Goal: Task Accomplishment & Management: Manage account settings

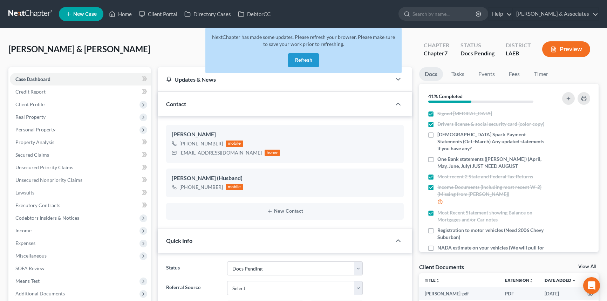
select select "6"
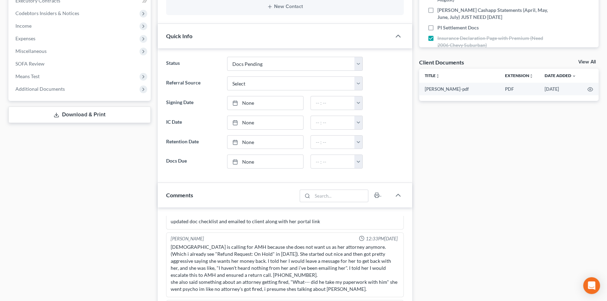
scroll to position [255, 0]
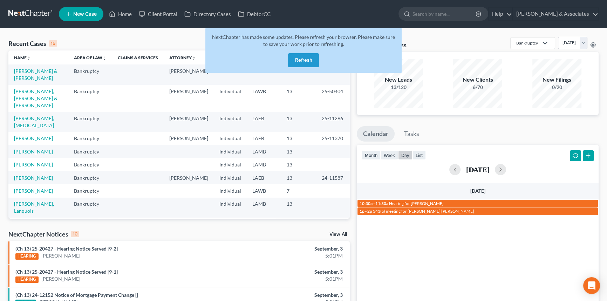
click at [310, 60] on button "Refresh" at bounding box center [303, 60] width 31 height 14
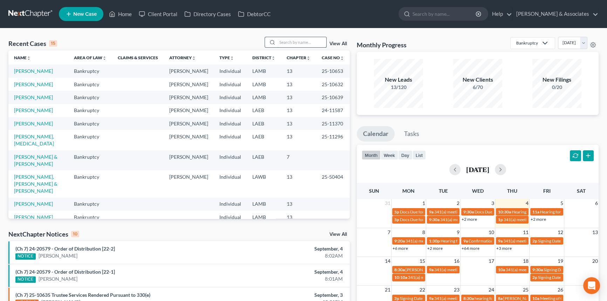
click at [286, 40] on input "search" at bounding box center [301, 42] width 49 height 10
type input "burns"
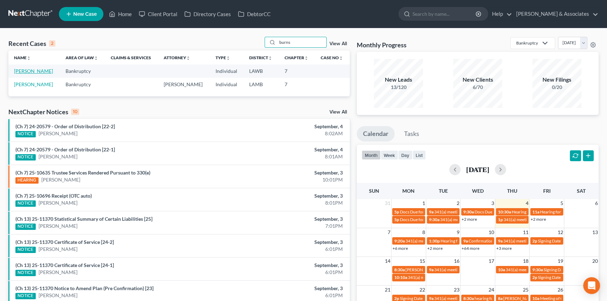
click at [34, 73] on link "Burns, Joyce" at bounding box center [33, 71] width 39 height 6
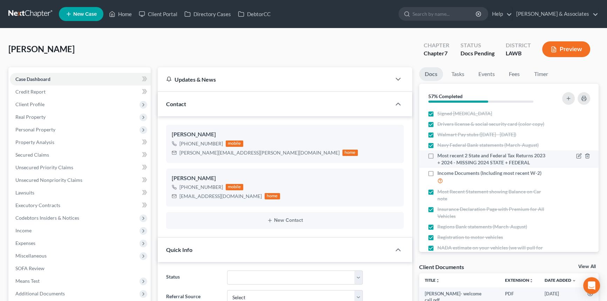
click at [437, 155] on label "Most recent 2 State and Federal Tax Returns 2023 + 2024 - MISSING 2024 STATE + …" at bounding box center [492, 159] width 110 height 14
click at [440, 155] on input "Most recent 2 State and Federal Tax Returns 2023 + 2024 - MISSING 2024 STATE + …" at bounding box center [442, 154] width 5 height 5
checkbox input "true"
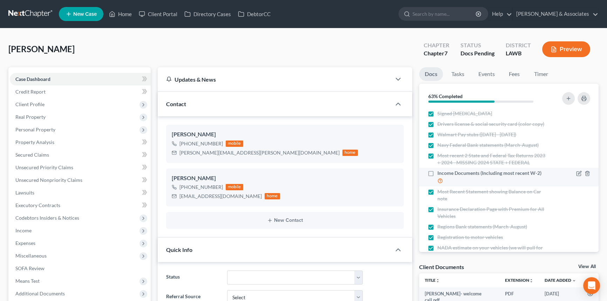
click at [437, 176] on label "Income Documents (Including most recent W-2)" at bounding box center [492, 176] width 110 height 15
click at [440, 174] on input "Income Documents (Including most recent W-2)" at bounding box center [442, 171] width 5 height 5
checkbox input "true"
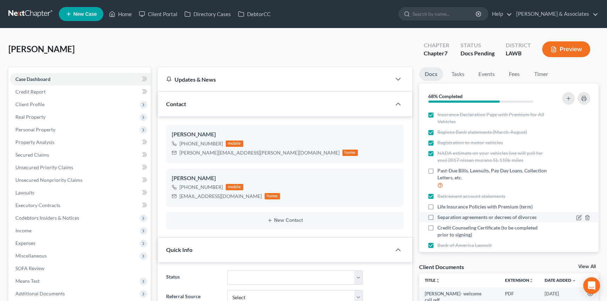
scroll to position [127, 0]
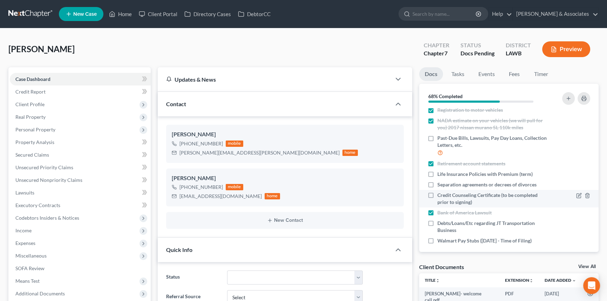
click at [437, 194] on label "Credit Counseling Certificate (to be completed prior to signing)" at bounding box center [492, 199] width 110 height 14
click at [440, 194] on input "Credit Counseling Certificate (to be completed prior to signing)" at bounding box center [442, 194] width 5 height 5
checkbox input "true"
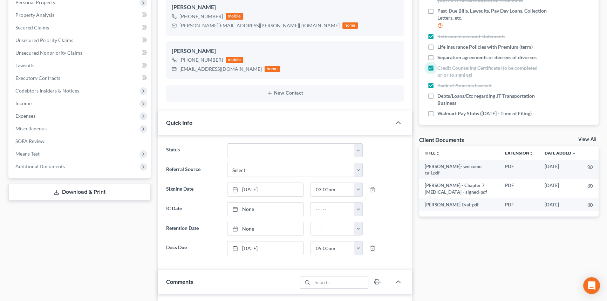
click at [589, 136] on div "Client Documents View All" at bounding box center [509, 141] width 180 height 10
click at [582, 136] on div "Client Documents View All" at bounding box center [509, 141] width 180 height 10
click at [586, 140] on link "View All" at bounding box center [587, 139] width 18 height 5
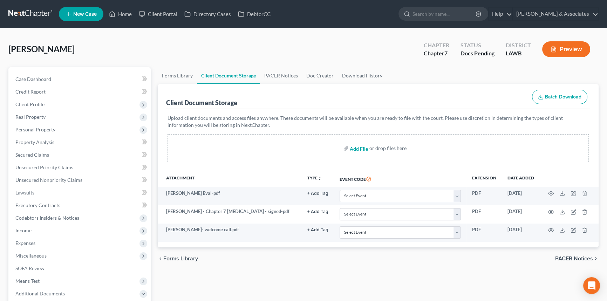
click at [351, 149] on input "file" at bounding box center [357, 148] width 17 height 13
type input "C:\fakepath\Burns, Joyce T 17572-LAW-CC-040051103.pdf"
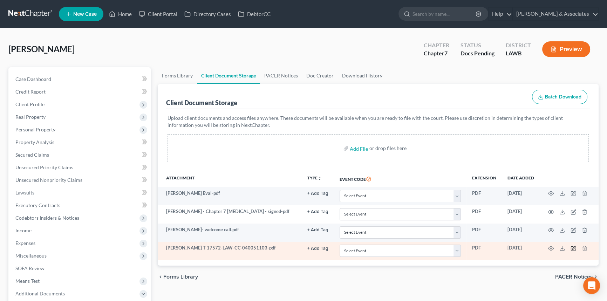
click at [571, 247] on icon "button" at bounding box center [573, 248] width 6 height 6
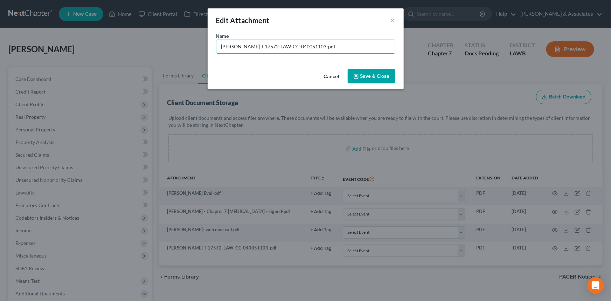
drag, startPoint x: 336, startPoint y: 47, endPoint x: 248, endPoint y: 74, distance: 91.8
click at [248, 74] on div "Edit Attachment × Name * Burns, Joyce T 17572-LAW-CC-040051103-pdf Cancel Save …" at bounding box center [306, 48] width 196 height 81
type input "Burns, Joyce.CCC"
click at [392, 78] on button "Save & Close" at bounding box center [372, 76] width 48 height 15
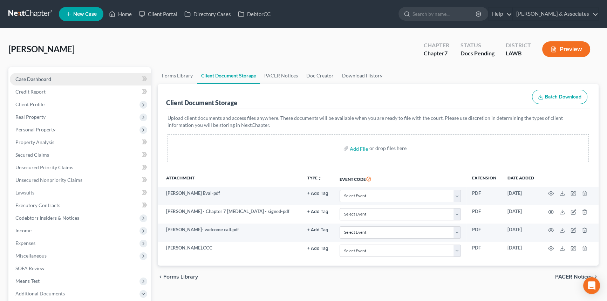
click at [40, 76] on span "Case Dashboard" at bounding box center [33, 79] width 36 height 6
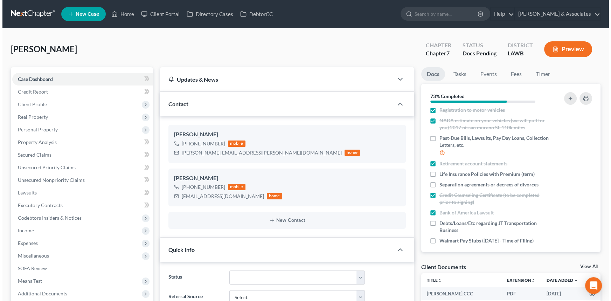
scroll to position [132, 0]
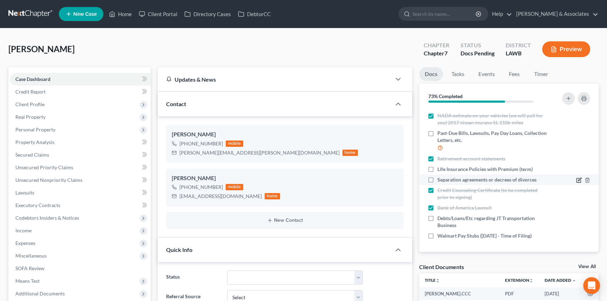
click at [576, 179] on icon "button" at bounding box center [579, 180] width 6 height 6
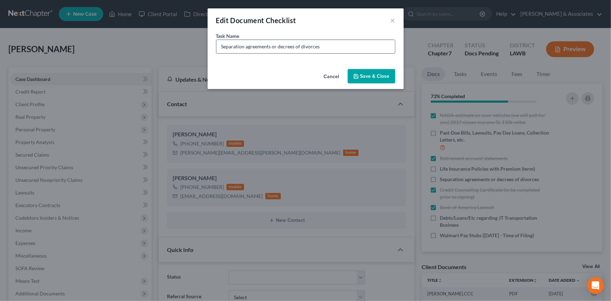
click at [345, 41] on input "Separation agreements or decrees of divorces" at bounding box center [305, 46] width 179 height 13
type input "Separation agreements or decrees of divorces (turns out divorce was finalized i…"
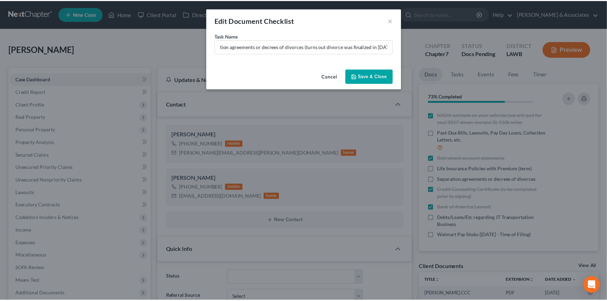
scroll to position [0, 0]
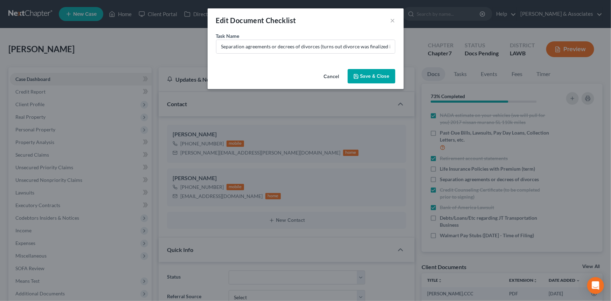
click at [368, 75] on button "Save & Close" at bounding box center [372, 76] width 48 height 15
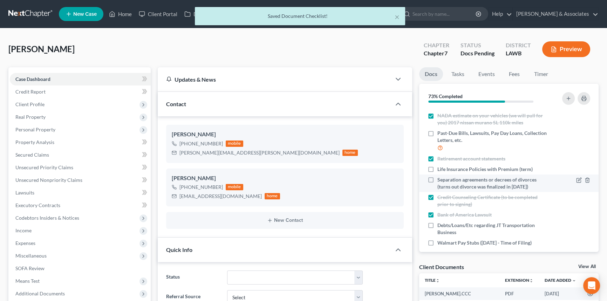
click at [437, 179] on label "Separation agreements or decrees of divorces (turns out divorce was finalized i…" at bounding box center [492, 183] width 110 height 14
click at [440, 179] on input "Separation agreements or decrees of divorces (turns out divorce was finalized i…" at bounding box center [442, 178] width 5 height 5
checkbox input "true"
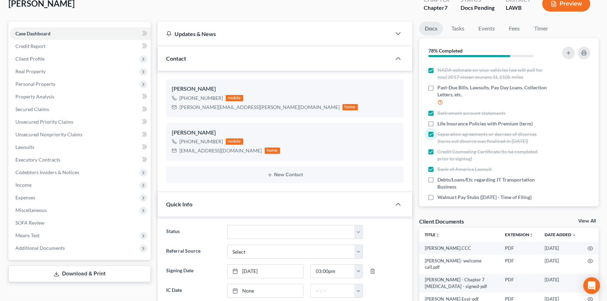
scroll to position [95, 0]
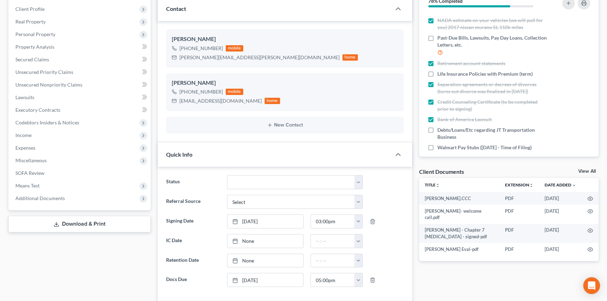
click at [589, 169] on link "View All" at bounding box center [587, 171] width 18 height 5
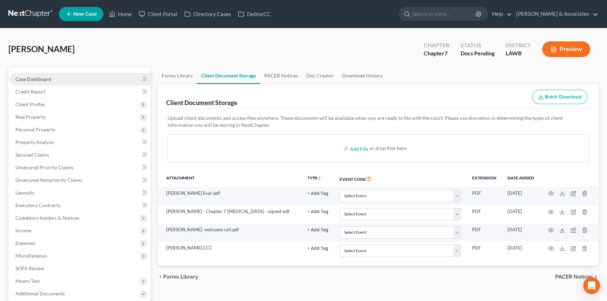
click at [31, 80] on span "Case Dashboard" at bounding box center [33, 79] width 36 height 6
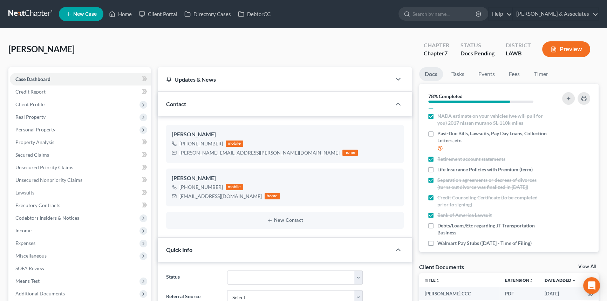
scroll to position [139, 0]
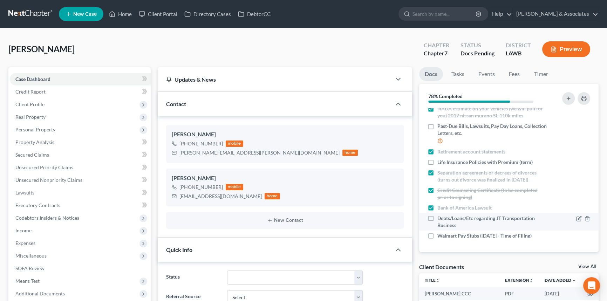
click at [437, 217] on label "Debts/Loans/Etc regarding JT Transportation Business" at bounding box center [492, 222] width 110 height 14
click at [440, 217] on input "Debts/Loans/Etc regarding JT Transportation Business" at bounding box center [442, 217] width 5 height 5
click at [426, 222] on div "Debts/Loans/Etc regarding JT Transportation Business" at bounding box center [487, 222] width 127 height 14
click at [437, 217] on label "Debts/Loans/Etc regarding JT Transportation Business" at bounding box center [492, 222] width 110 height 14
click at [440, 217] on input "Debts/Loans/Etc regarding JT Transportation Business" at bounding box center [442, 217] width 5 height 5
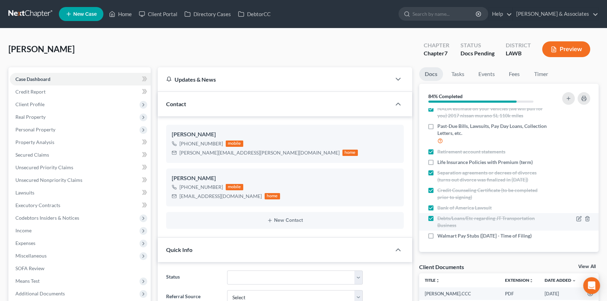
checkbox input "false"
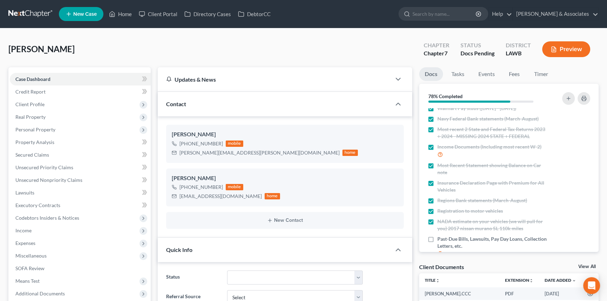
scroll to position [0, 0]
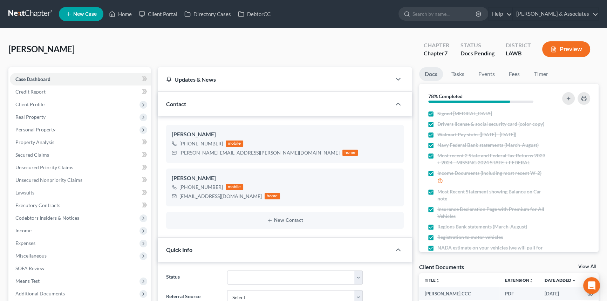
click at [589, 93] on div at bounding box center [564, 98] width 56 height 19
click at [588, 93] on div at bounding box center [564, 98] width 56 height 19
click at [586, 97] on button "button" at bounding box center [583, 98] width 13 height 13
click at [126, 19] on link "Home" at bounding box center [120, 14] width 30 height 13
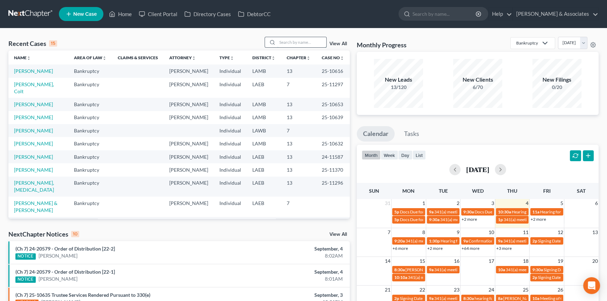
click at [292, 38] on input "search" at bounding box center [301, 42] width 49 height 10
type input "willie"
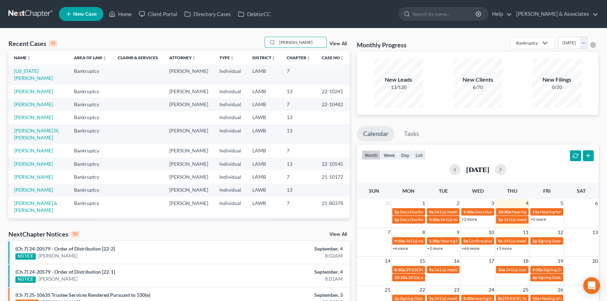
click at [32, 68] on td "Washington, Willie" at bounding box center [38, 74] width 60 height 20
click at [31, 68] on link "Washington, Willie" at bounding box center [33, 74] width 39 height 13
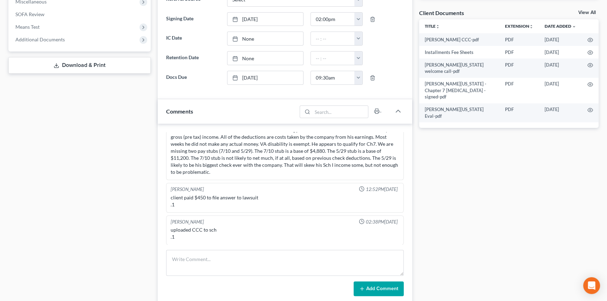
scroll to position [286, 0]
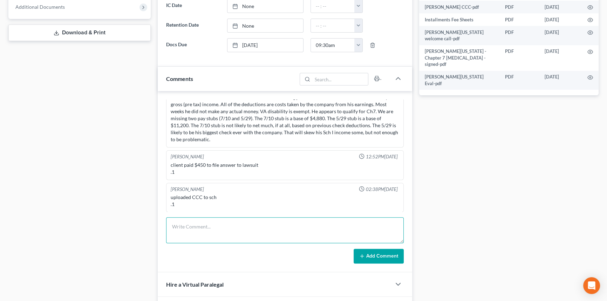
click at [213, 232] on textarea at bounding box center [284, 230] width 237 height 26
type textarea "client sent over 2 paystubs yesterday after hours, uploaded them to file but I'…"
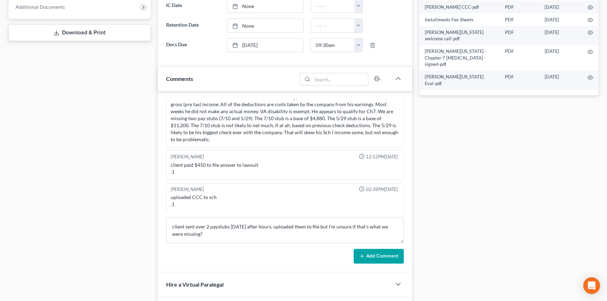
click at [403, 248] on div "Richard Prunick 12:23PM, 08/23/2025 Did Eval with Willie 65000 in GUS No assets…" at bounding box center [285, 181] width 254 height 181
click at [399, 250] on button "Add Comment" at bounding box center [378, 256] width 50 height 15
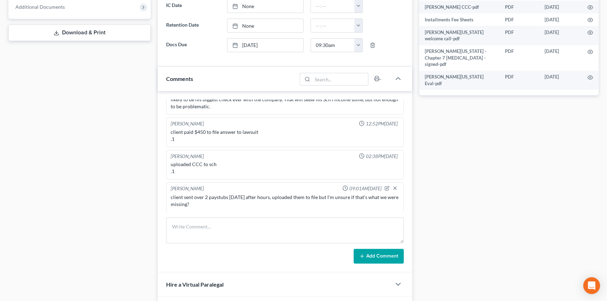
scroll to position [0, 0]
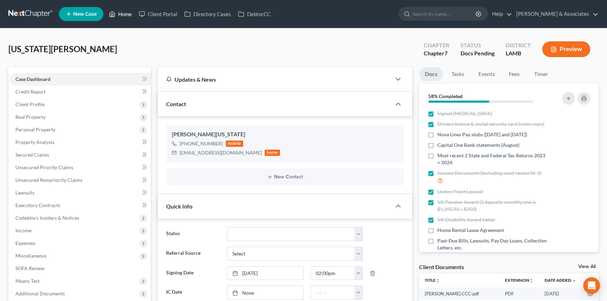
click at [129, 14] on link "Home" at bounding box center [120, 14] width 30 height 13
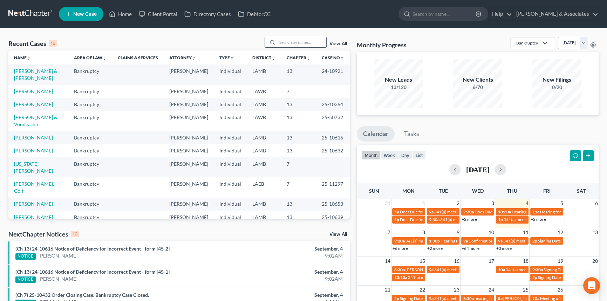
click at [299, 45] on input "search" at bounding box center [301, 42] width 49 height 10
type input "braxter"
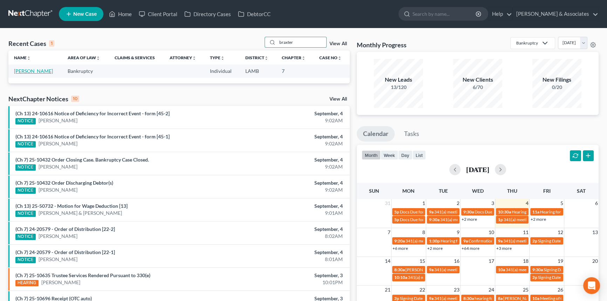
click at [35, 70] on link "[PERSON_NAME]" at bounding box center [33, 71] width 39 height 6
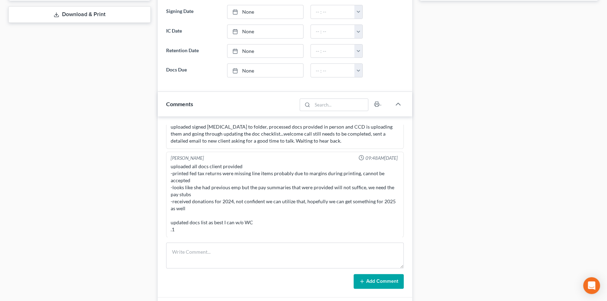
scroll to position [350, 0]
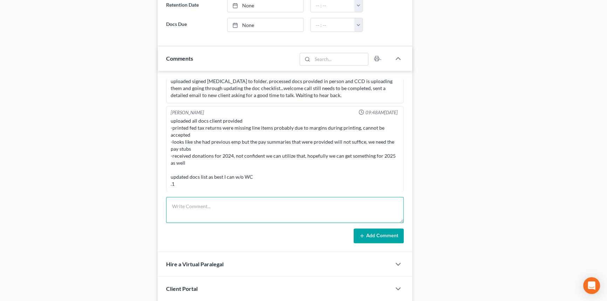
click at [233, 202] on textarea at bounding box center [284, 210] width 237 height 26
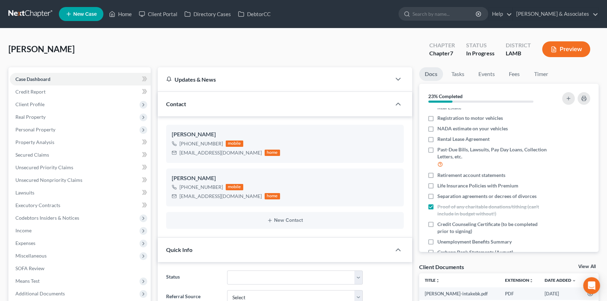
scroll to position [188, 0]
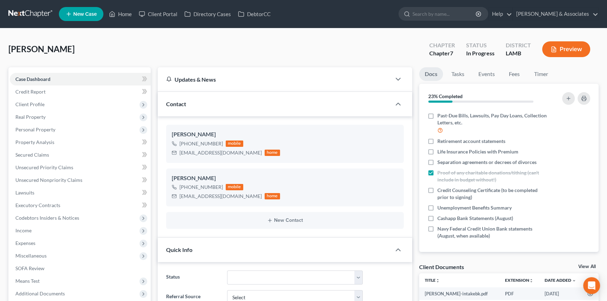
type textarea "client"
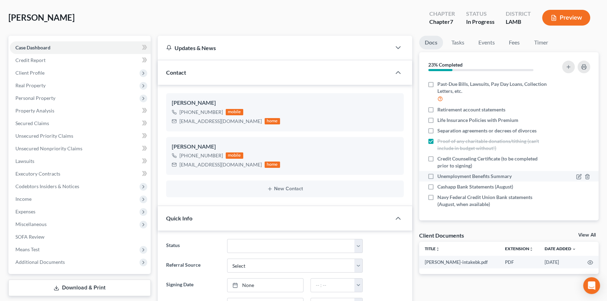
click at [437, 175] on label "Unemployment Benefits Summary" at bounding box center [474, 176] width 74 height 7
click at [440, 175] on input "Unemployment Benefits Summary" at bounding box center [442, 175] width 5 height 5
checkbox input "true"
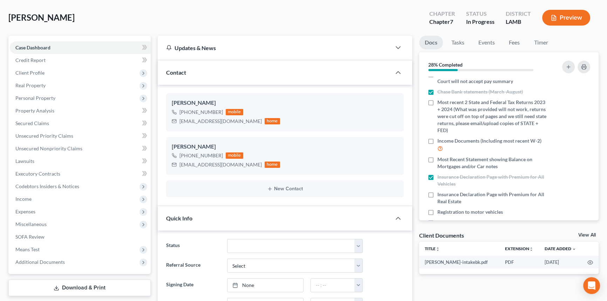
scroll to position [0, 0]
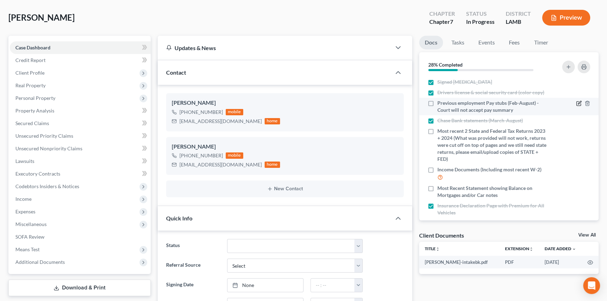
click at [576, 102] on icon "button" at bounding box center [579, 104] width 6 height 6
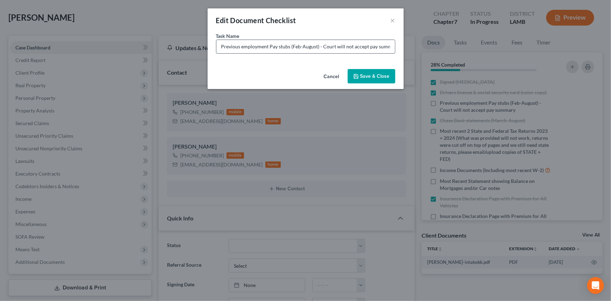
click at [255, 48] on input "Previous employment Pay stubs (Feb-August) - Court will not accept pay summary" at bounding box center [305, 46] width 179 height 13
click at [292, 49] on input "GEO Academy Paystubs (" at bounding box center [305, 46] width 179 height 13
type input "GEO Academy Paystubs (Aug. 23 - Time of Filing)"
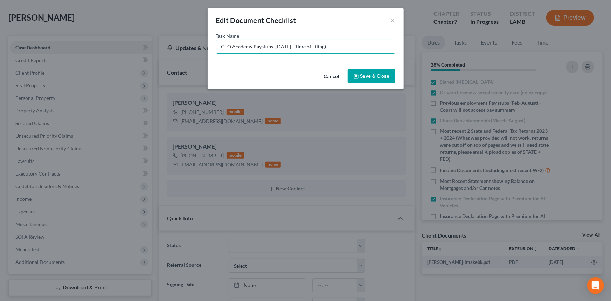
click at [374, 78] on button "Save & Close" at bounding box center [372, 76] width 48 height 15
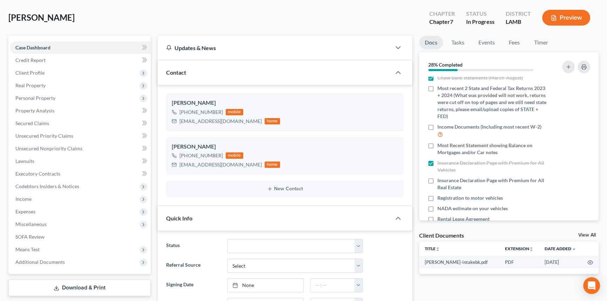
scroll to position [51, 0]
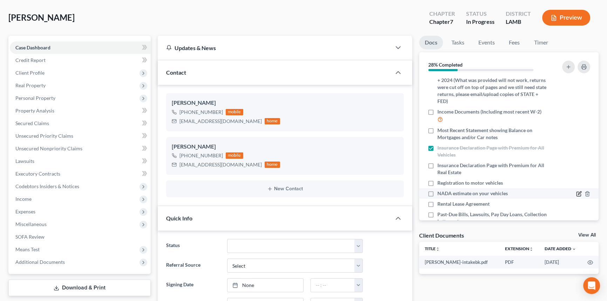
click at [576, 194] on icon "button" at bounding box center [578, 194] width 4 height 4
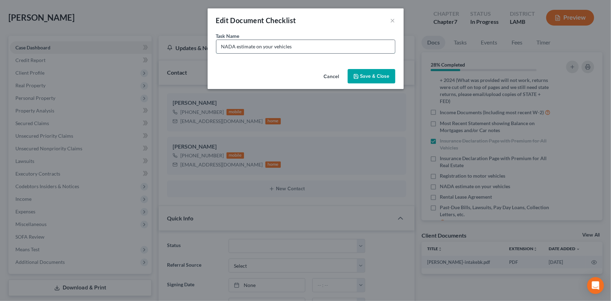
click at [337, 48] on input "NADA estimate on your vehicles" at bounding box center [305, 46] width 179 height 13
type input "NADA estimate on your vehicles (we will pull for you)"
click at [367, 69] on button "Save & Close" at bounding box center [372, 76] width 48 height 15
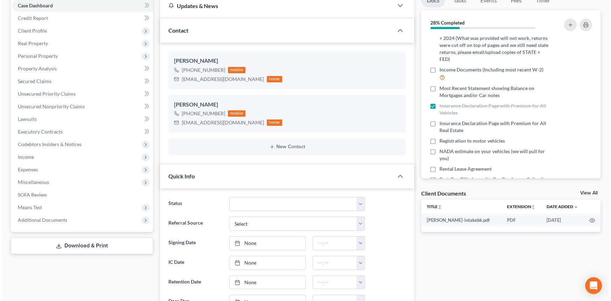
scroll to position [11, 0]
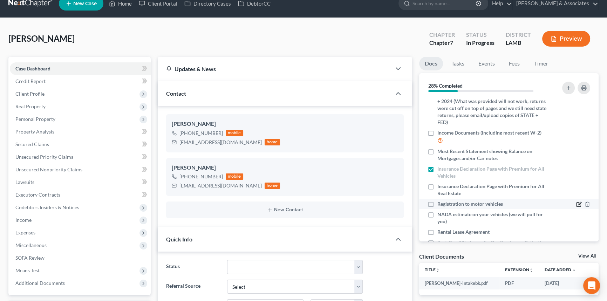
click at [576, 203] on icon "button" at bounding box center [579, 204] width 6 height 6
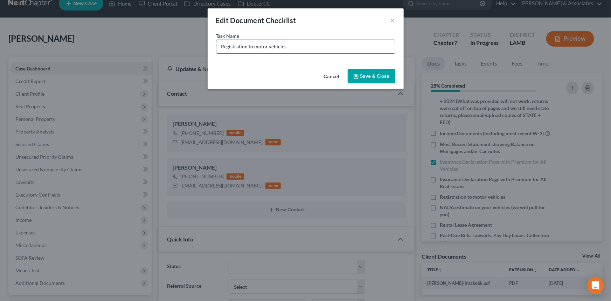
click at [319, 49] on input "Registration to motor vehicles" at bounding box center [305, 46] width 179 height 13
type input "Registration to motor vehicles (I remember it being mentioned this might be an …"
click at [392, 80] on button "Save & Close" at bounding box center [372, 76] width 48 height 15
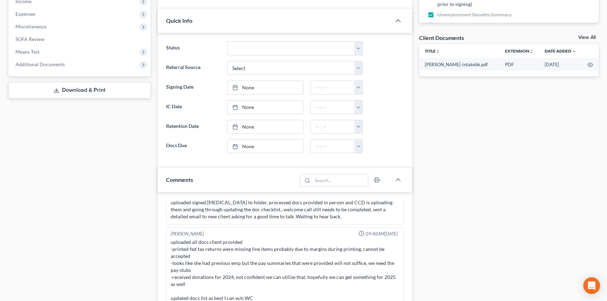
scroll to position [286, 0]
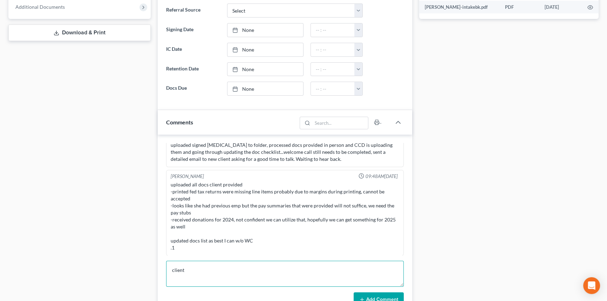
drag, startPoint x: 201, startPoint y: 273, endPoint x: 198, endPoint y: 270, distance: 5.0
click at [201, 273] on textarea "client" at bounding box center [284, 274] width 237 height 26
type textarea "c"
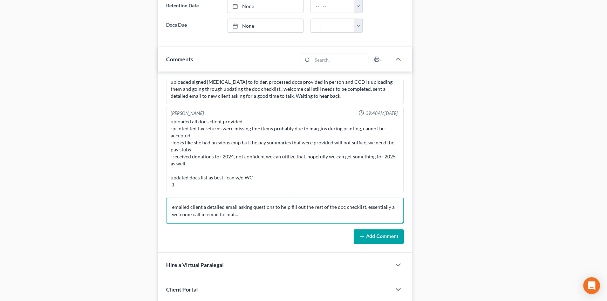
scroll to position [350, 0]
type textarea "emailed client a detailed email asking questions to help fill out the rest of t…"
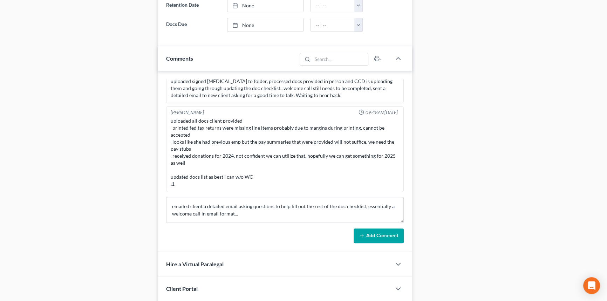
click at [380, 229] on button "Add Comment" at bounding box center [378, 235] width 50 height 15
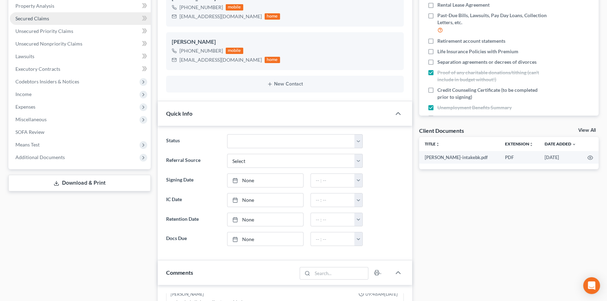
scroll to position [0, 0]
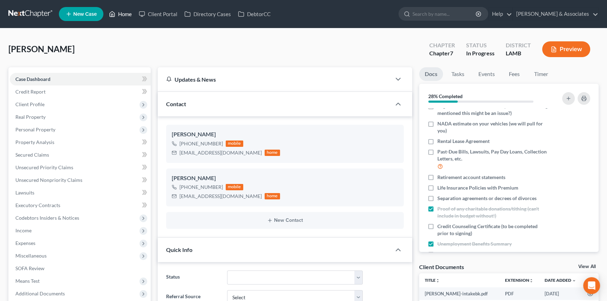
click at [127, 16] on link "Home" at bounding box center [120, 14] width 30 height 13
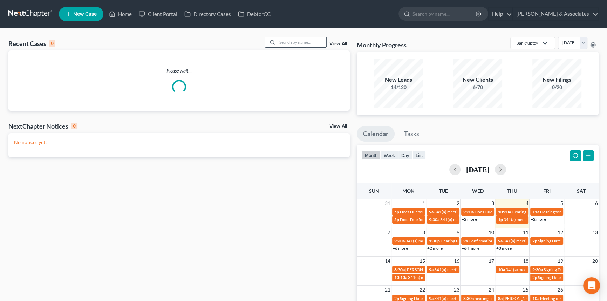
click at [290, 46] on input "search" at bounding box center [301, 42] width 49 height 10
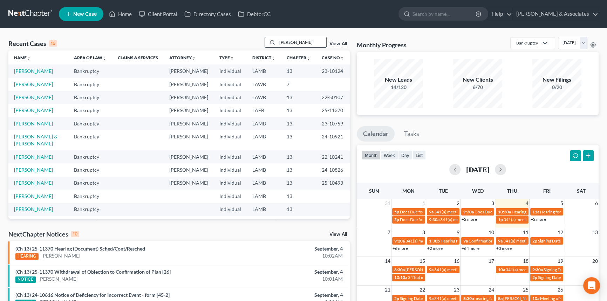
type input "avaritt"
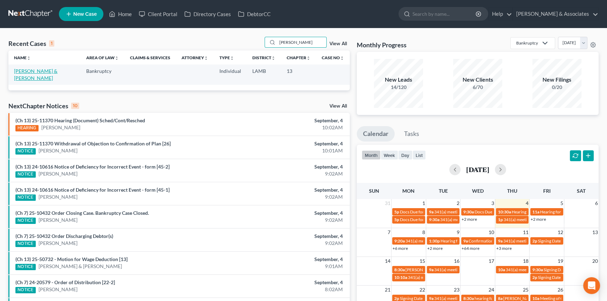
click at [28, 69] on link "Avaritt, Edward & Martha" at bounding box center [35, 74] width 43 height 13
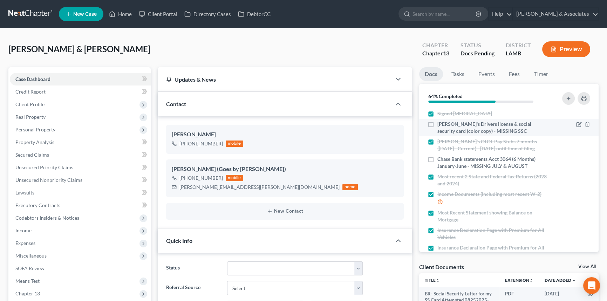
scroll to position [666, 0]
click at [437, 124] on label "Edward's Drivers license & social security card (color copy) - MISSING SSC" at bounding box center [492, 127] width 110 height 14
click at [440, 124] on input "Edward's Drivers license & social security card (color copy) - MISSING SSC" at bounding box center [442, 122] width 5 height 5
checkbox input "true"
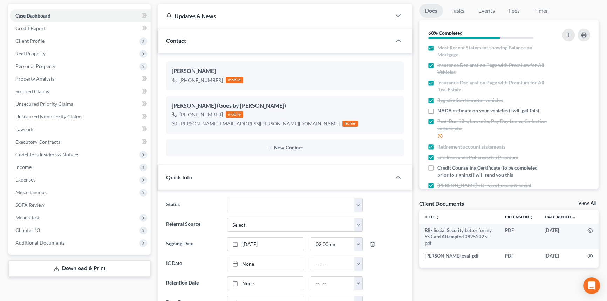
scroll to position [0, 0]
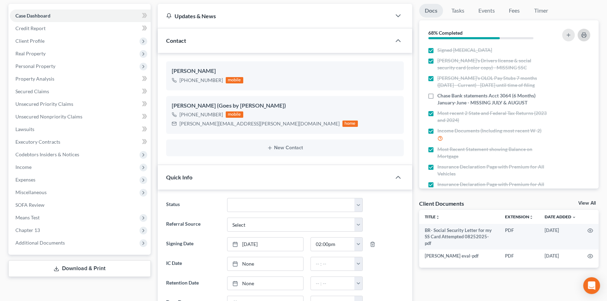
click at [581, 37] on button "button" at bounding box center [583, 35] width 13 height 13
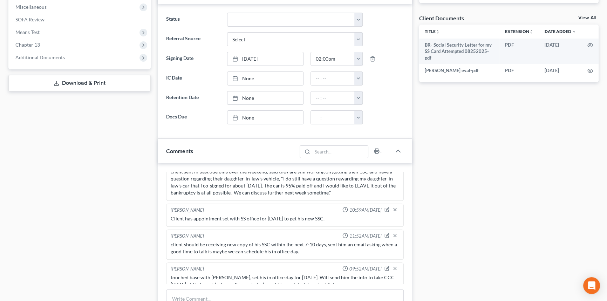
scroll to position [350, 0]
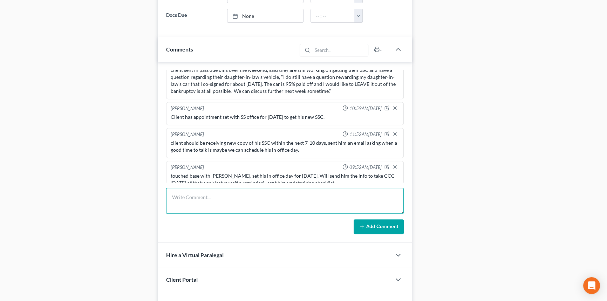
click at [230, 206] on textarea at bounding box center [284, 201] width 237 height 26
type textarea "client finally got his SSC in the mail, sent to me, uploaded it to his file and…"
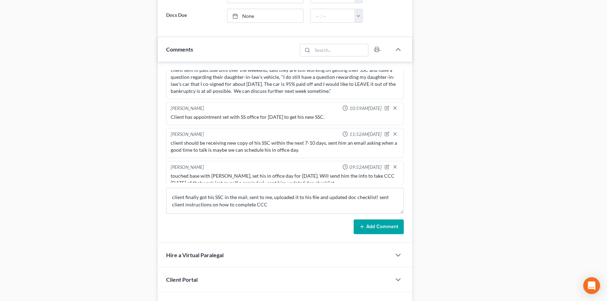
click at [373, 231] on button "Add Comment" at bounding box center [378, 226] width 50 height 15
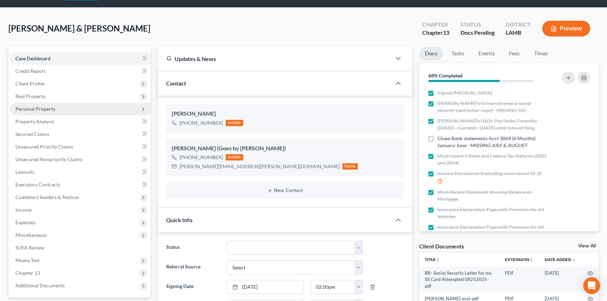
scroll to position [0, 0]
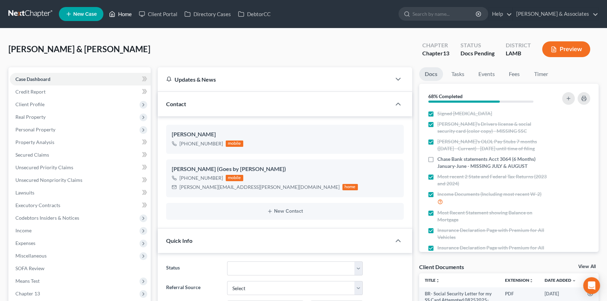
click at [123, 14] on link "Home" at bounding box center [120, 14] width 30 height 13
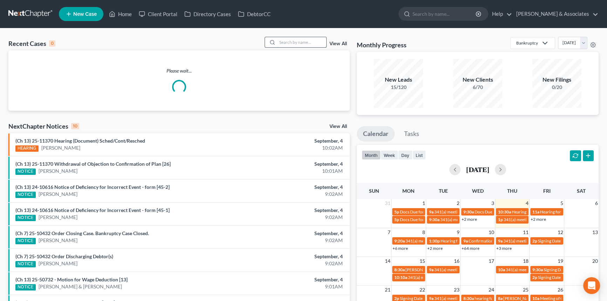
click at [302, 47] on input "search" at bounding box center [301, 42] width 49 height 10
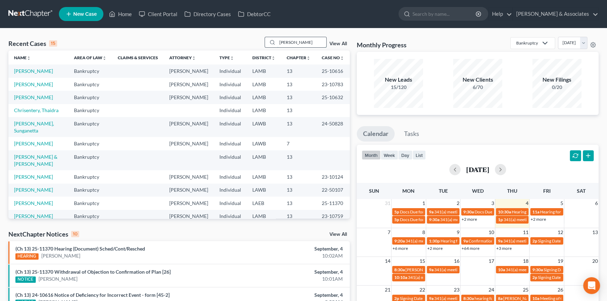
type input "briggs"
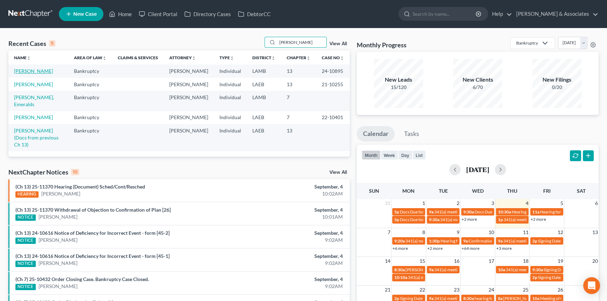
click at [28, 70] on link "[PERSON_NAME]" at bounding box center [33, 71] width 39 height 6
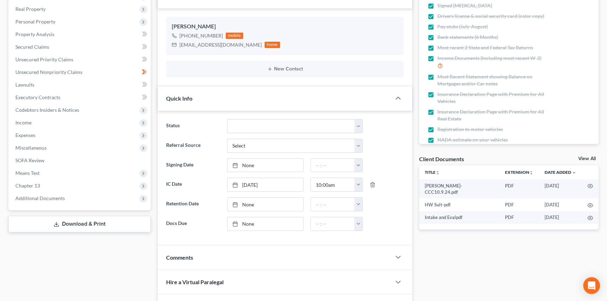
scroll to position [95, 0]
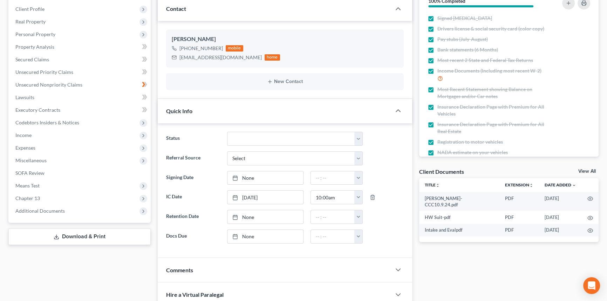
click at [209, 266] on div "Comments" at bounding box center [274, 270] width 233 height 24
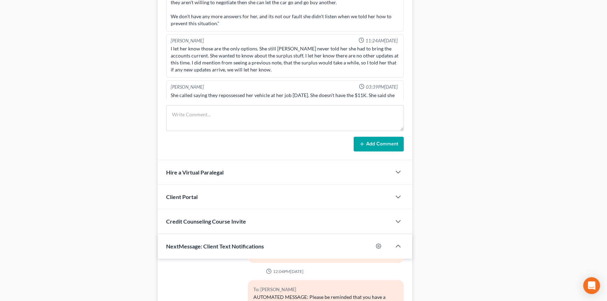
scroll to position [445, 0]
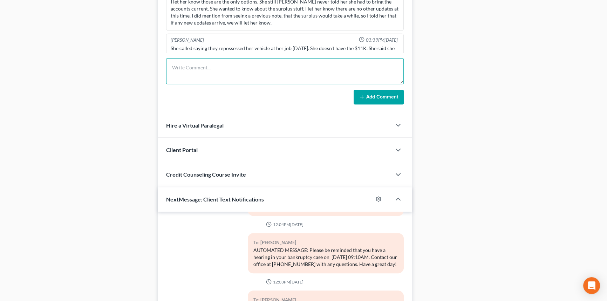
click at [233, 74] on textarea at bounding box center [284, 71] width 237 height 26
paste textarea "I just tried to call her and set something up for you guys to talk next week, N…"
drag, startPoint x: 172, startPoint y: 63, endPoint x: 175, endPoint y: 65, distance: 3.6
click at [171, 63] on textarea "I just tried to call her and set something up for you guys to talk next week, N…" at bounding box center [284, 71] width 237 height 26
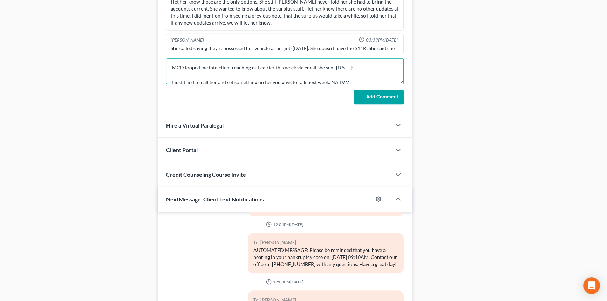
scroll to position [1, 0]
click at [259, 73] on textarea "MCD looped me into client reaching out ealrier this week via email she sent Tue…" at bounding box center [284, 71] width 237 height 26
click at [236, 80] on textarea "MCD looped me into client reaching out ealrier this week via email she sent Tue…" at bounding box center [284, 71] width 237 height 26
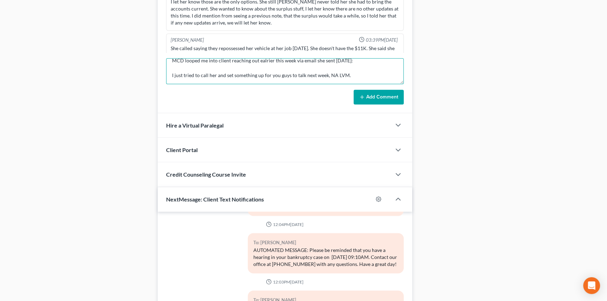
drag, startPoint x: 263, startPoint y: 79, endPoint x: 288, endPoint y: 77, distance: 25.6
click at [288, 77] on textarea "MCD looped me into client reaching out ealrier this week via email she sent Tue…" at bounding box center [284, 71] width 237 height 26
click at [373, 61] on textarea "MCD looped me into client reaching out ealrier this week via email she sent Tue…" at bounding box center [284, 71] width 237 height 26
paste textarea "Good morning, Can someone reach out to me regarding the status of my case. The …"
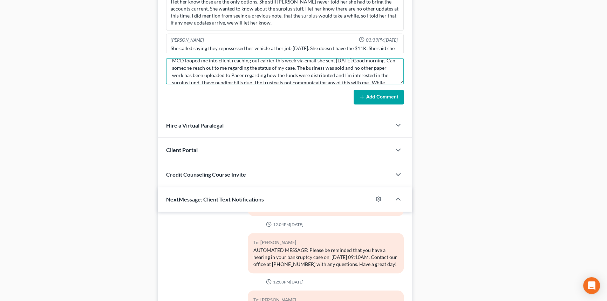
scroll to position [23, 0]
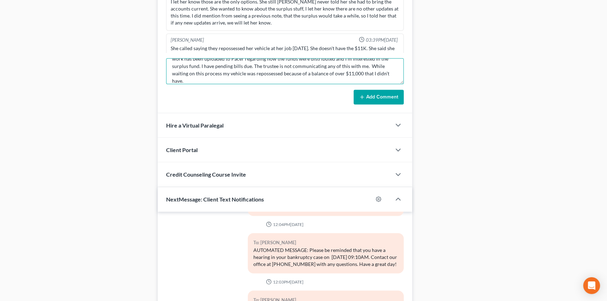
type textarea "MCD looped me into client reaching out ealrier this week via email she sent Tue…"
click at [387, 95] on button "Add Comment" at bounding box center [378, 97] width 50 height 15
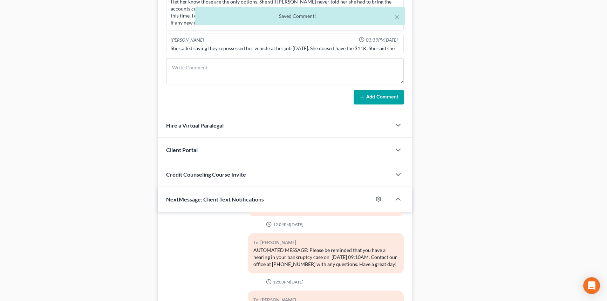
scroll to position [2632, 0]
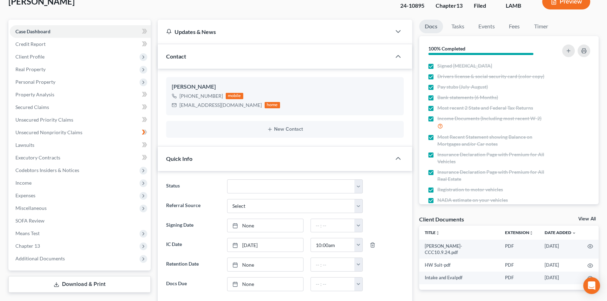
scroll to position [0, 0]
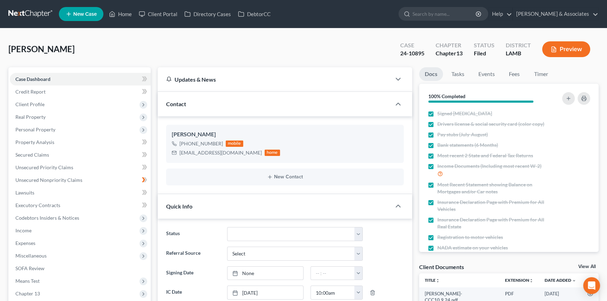
click at [402, 300] on ng-include "Status Amended Plan Needed Awaiting Income Closed Confirmed Discharged Dismisse…" at bounding box center [284, 283] width 237 height 112
click at [123, 15] on link "Home" at bounding box center [120, 14] width 30 height 13
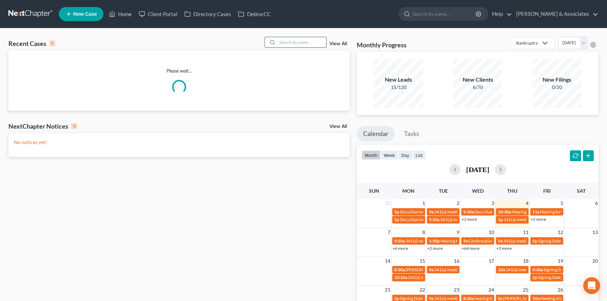
click at [294, 45] on input "search" at bounding box center [301, 42] width 49 height 10
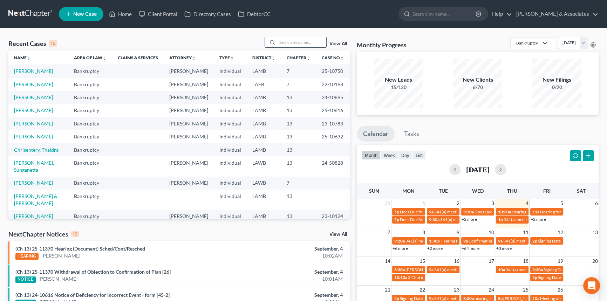
click at [300, 42] on input "search" at bounding box center [301, 42] width 49 height 10
type input "susan"
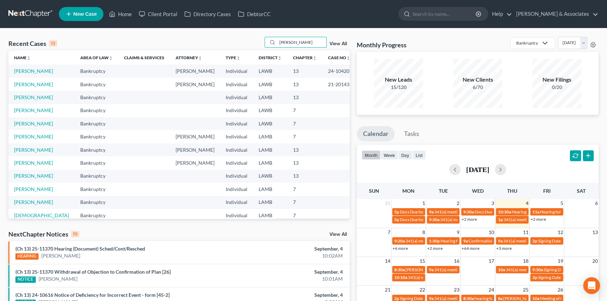
click at [292, 51] on th "Chapter unfold_more expand_more expand_less" at bounding box center [304, 57] width 35 height 14
click at [294, 47] on input "susan" at bounding box center [301, 42] width 49 height 10
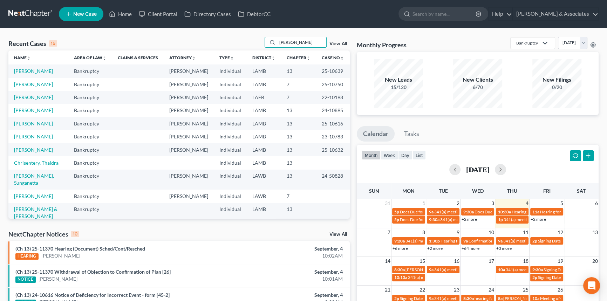
type input "whitney"
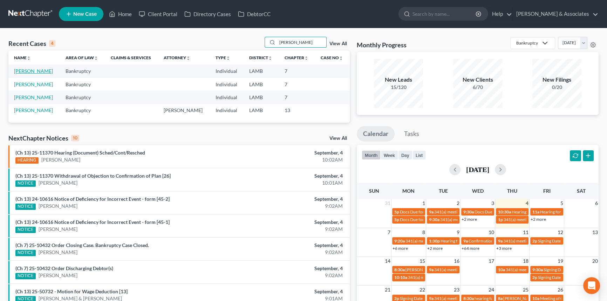
click at [46, 71] on link "[PERSON_NAME]" at bounding box center [33, 71] width 39 height 6
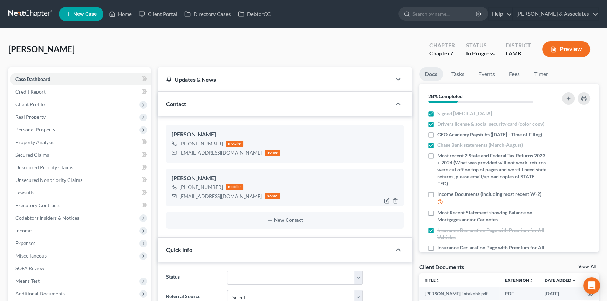
scroll to position [211, 0]
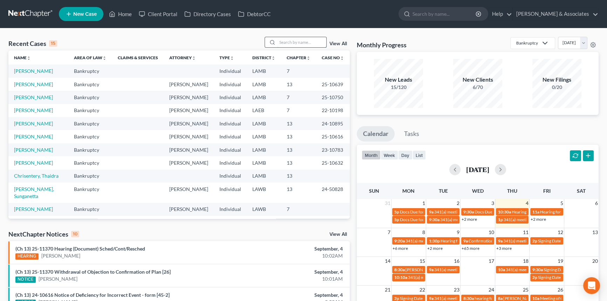
click at [301, 44] on input "search" at bounding box center [301, 42] width 49 height 10
type input "[PERSON_NAME]"
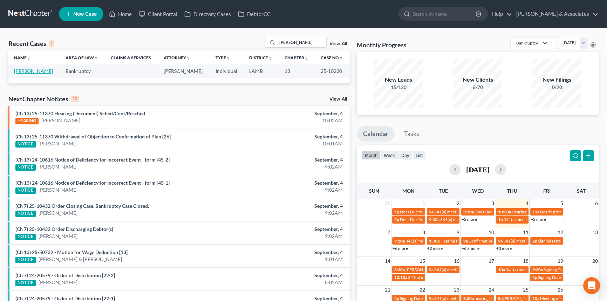
click at [39, 71] on link "[PERSON_NAME]" at bounding box center [33, 71] width 39 height 6
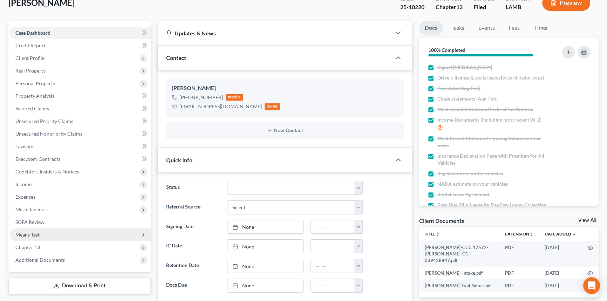
scroll to position [95, 0]
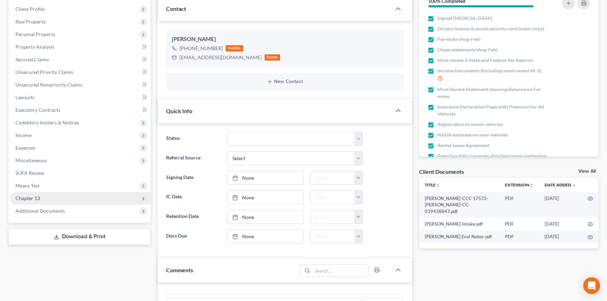
click at [50, 202] on span "Chapter 13" at bounding box center [80, 198] width 141 height 13
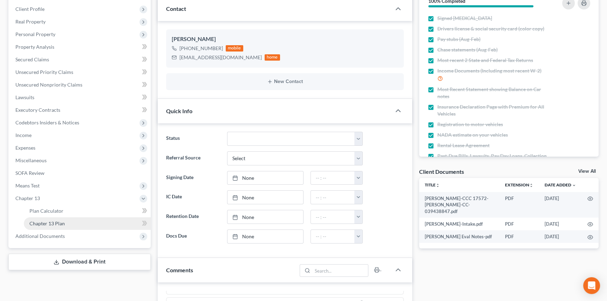
click at [55, 226] on link "Chapter 13 Plan" at bounding box center [87, 223] width 127 height 13
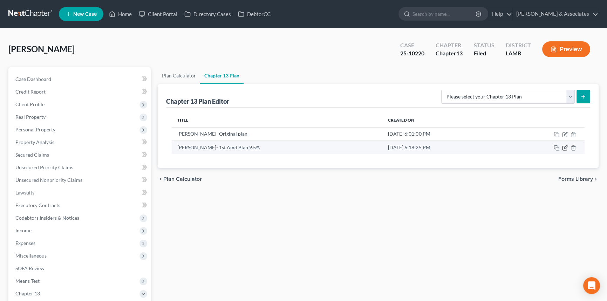
click at [566, 147] on icon "button" at bounding box center [564, 146] width 3 height 3
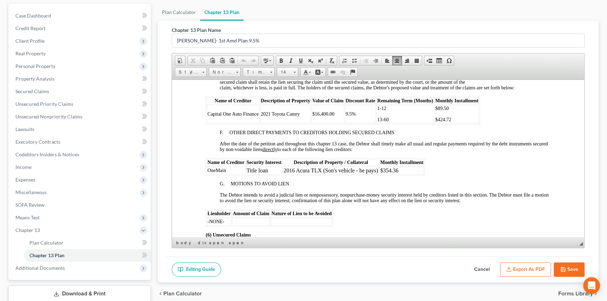
scroll to position [988, 0]
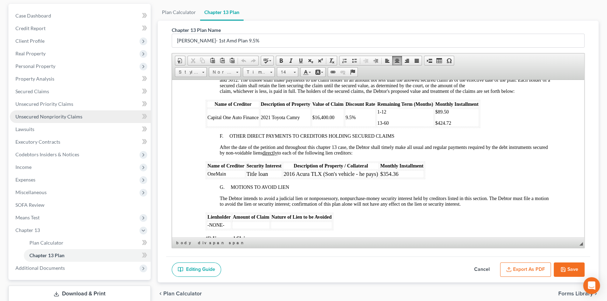
click at [64, 111] on link "Unsecured Nonpriority Claims" at bounding box center [80, 116] width 141 height 13
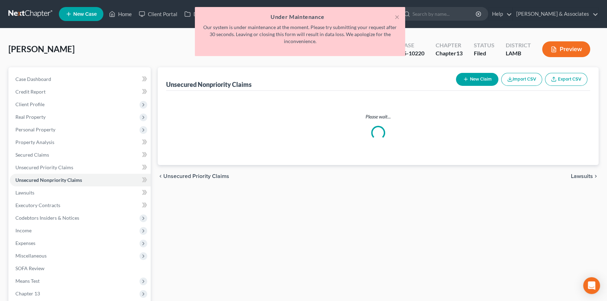
click at [399, 15] on div "× Under Maintenance Our system is under maintenance at the moment. Please try s…" at bounding box center [300, 31] width 210 height 49
click at [393, 17] on h5 "Under Maintenance" at bounding box center [299, 17] width 199 height 8
click at [398, 15] on button "×" at bounding box center [396, 17] width 5 height 8
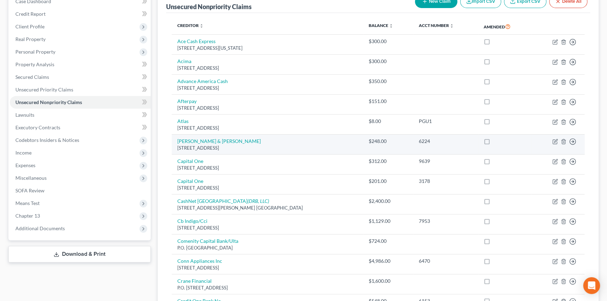
scroll to position [63, 0]
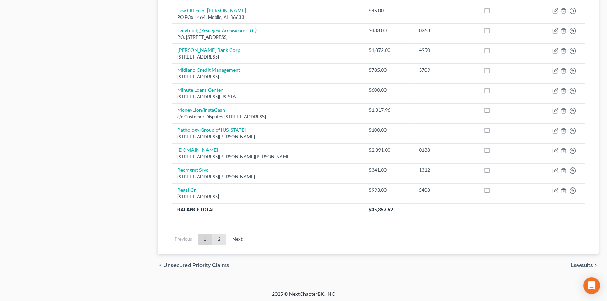
click at [215, 234] on link "2" at bounding box center [219, 239] width 14 height 11
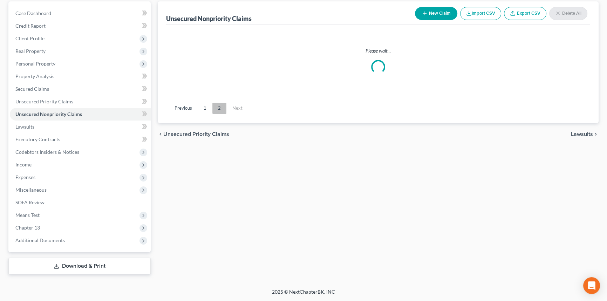
scroll to position [65, 0]
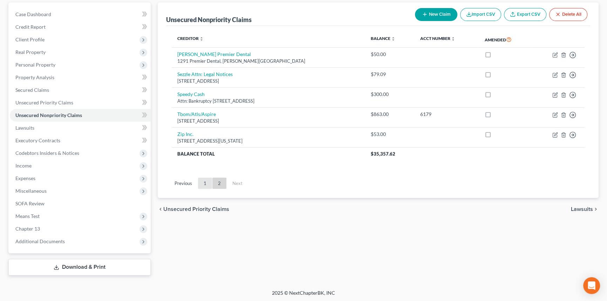
click at [207, 184] on link "1" at bounding box center [205, 183] width 14 height 11
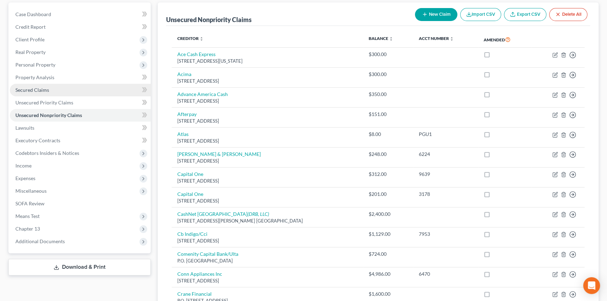
click at [78, 93] on link "Secured Claims" at bounding box center [80, 90] width 141 height 13
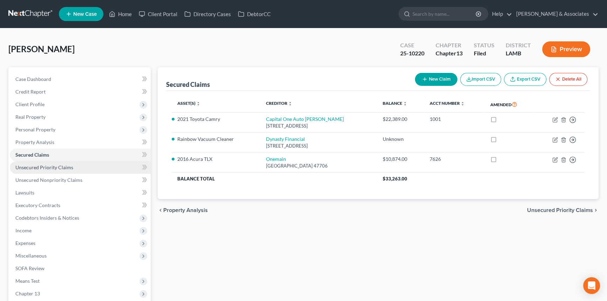
click at [59, 169] on link "Unsecured Priority Claims" at bounding box center [80, 167] width 141 height 13
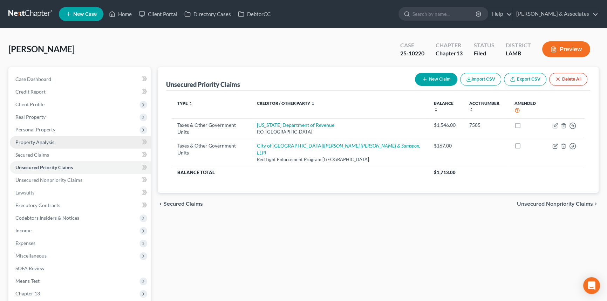
click at [101, 143] on link "Property Analysis" at bounding box center [80, 142] width 141 height 13
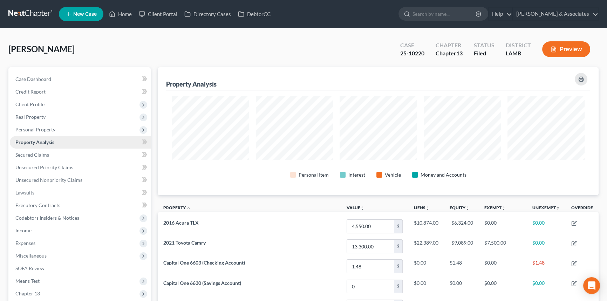
scroll to position [128, 440]
click at [85, 153] on link "Secured Claims" at bounding box center [80, 154] width 141 height 13
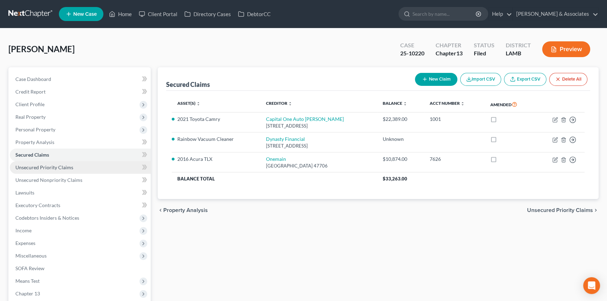
click at [67, 170] on link "Unsecured Priority Claims" at bounding box center [80, 167] width 141 height 13
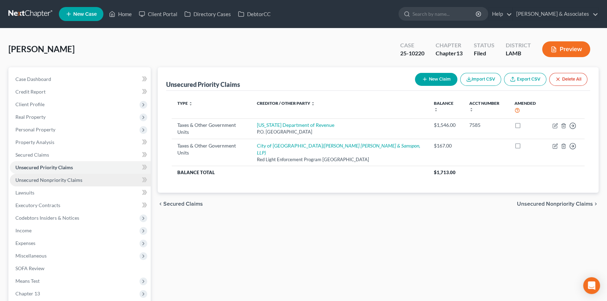
click at [74, 174] on link "Unsecured Nonpriority Claims" at bounding box center [80, 180] width 141 height 13
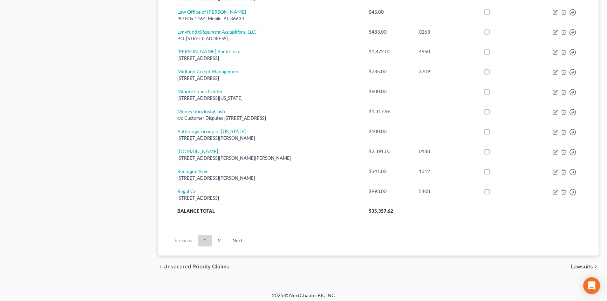
scroll to position [508, 0]
click at [220, 235] on link "2" at bounding box center [219, 239] width 14 height 11
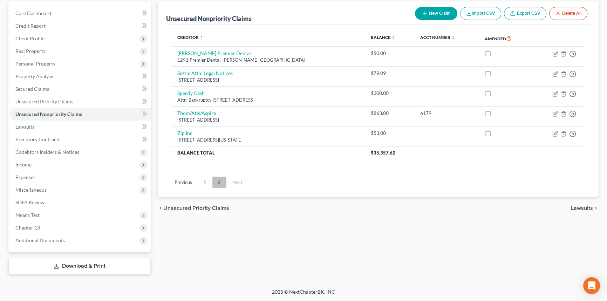
scroll to position [65, 0]
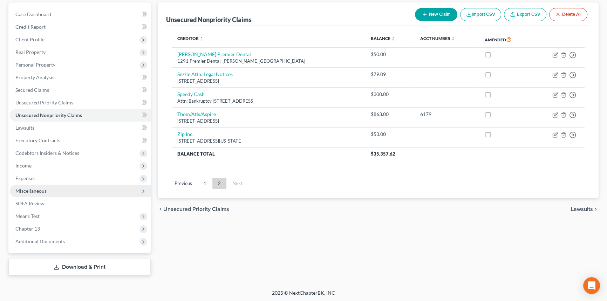
click at [85, 185] on span "Miscellaneous" at bounding box center [80, 191] width 141 height 13
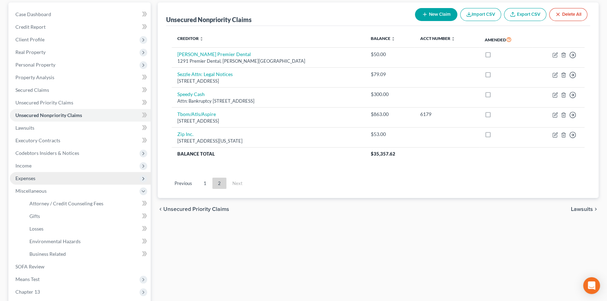
click at [89, 179] on span "Expenses" at bounding box center [80, 178] width 141 height 13
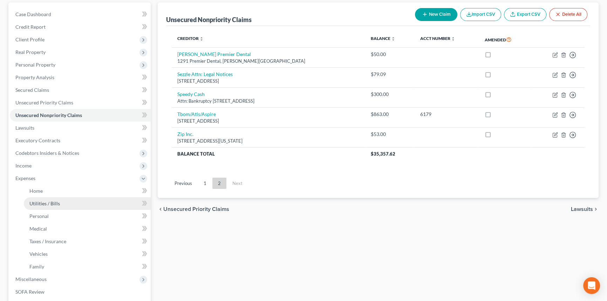
click at [57, 207] on link "Utilities / Bills" at bounding box center [87, 203] width 127 height 13
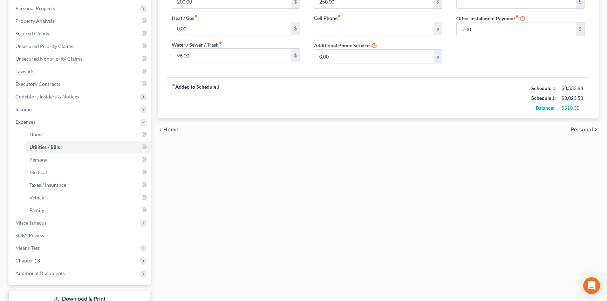
scroll to position [153, 0]
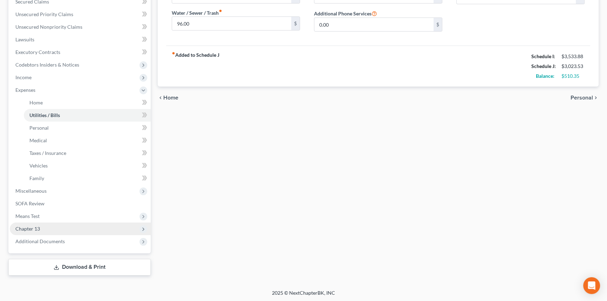
click at [58, 231] on span "Chapter 13" at bounding box center [80, 228] width 141 height 13
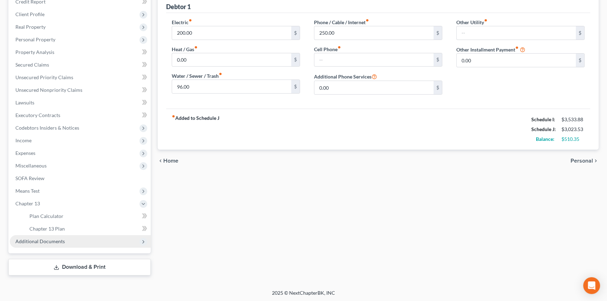
click at [63, 239] on span "Additional Documents" at bounding box center [39, 241] width 49 height 6
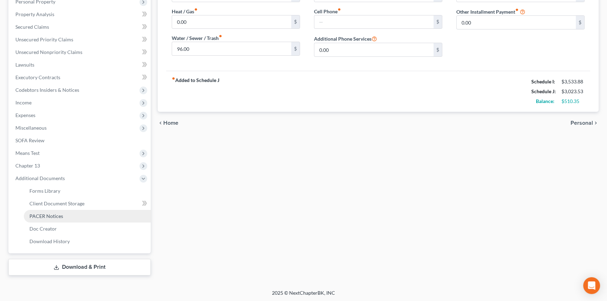
click at [64, 219] on link "PACER Notices" at bounding box center [87, 216] width 127 height 13
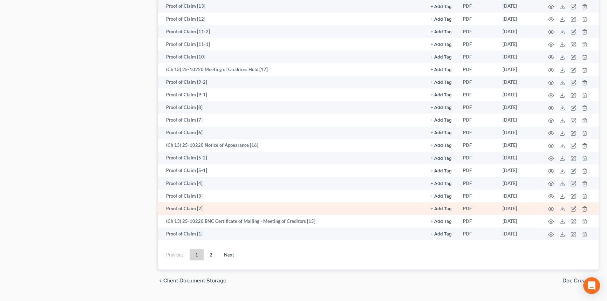
scroll to position [900, 0]
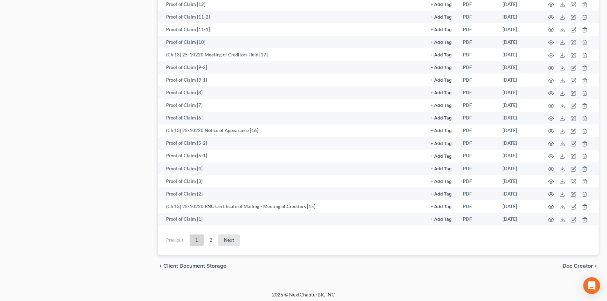
click at [219, 235] on link "Next" at bounding box center [228, 239] width 21 height 11
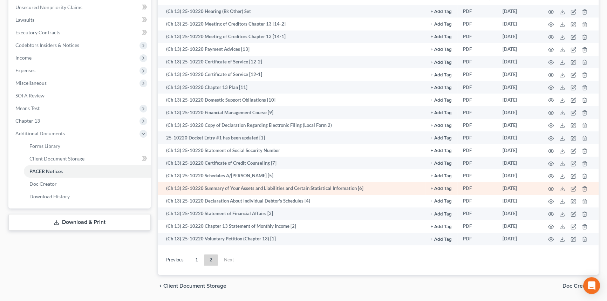
scroll to position [162, 0]
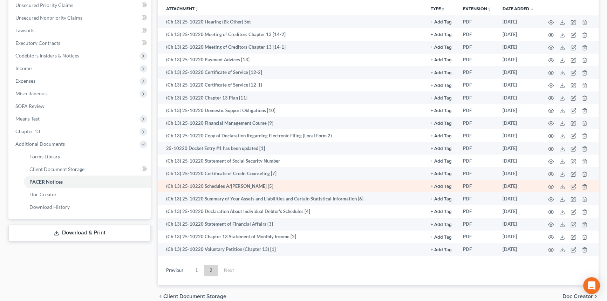
click at [553, 185] on td at bounding box center [568, 186] width 59 height 13
click at [548, 185] on icon "button" at bounding box center [551, 187] width 6 height 6
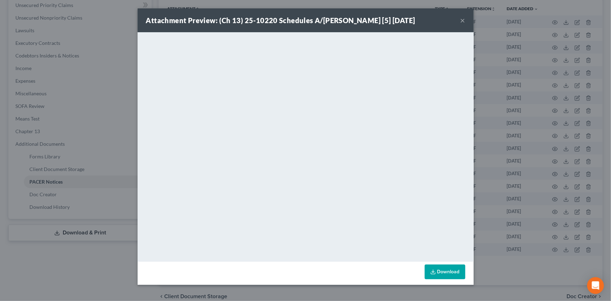
click at [460, 21] on button "×" at bounding box center [462, 20] width 5 height 8
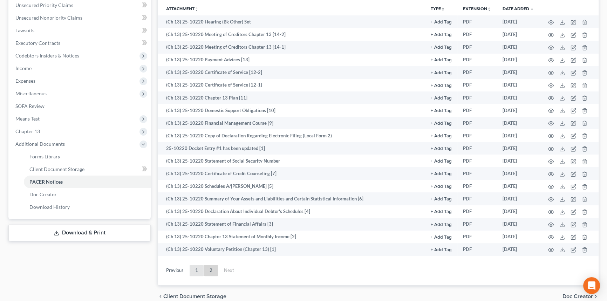
click at [196, 269] on link "1" at bounding box center [196, 270] width 14 height 11
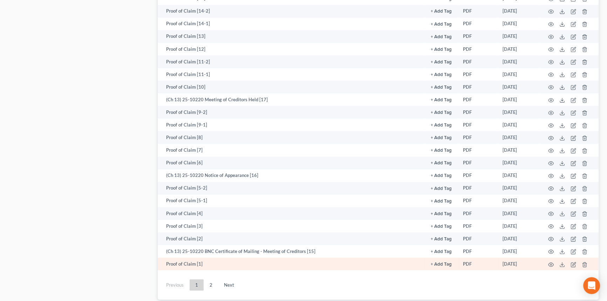
scroll to position [900, 0]
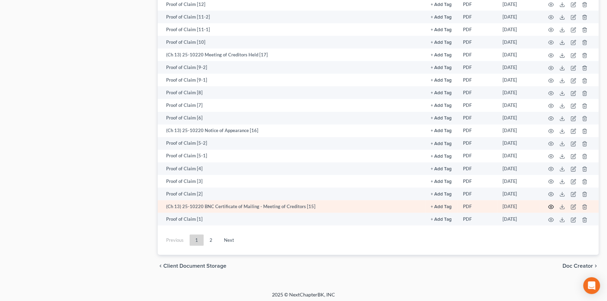
click at [552, 206] on icon "button" at bounding box center [551, 207] width 6 height 6
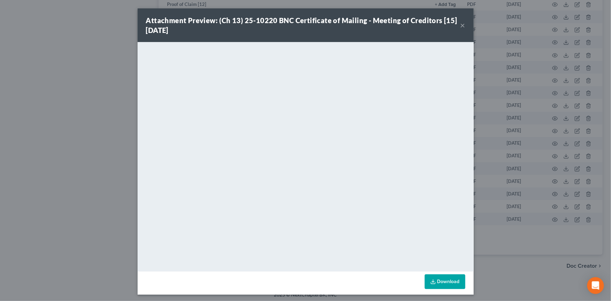
click at [462, 21] on button "×" at bounding box center [462, 25] width 5 height 8
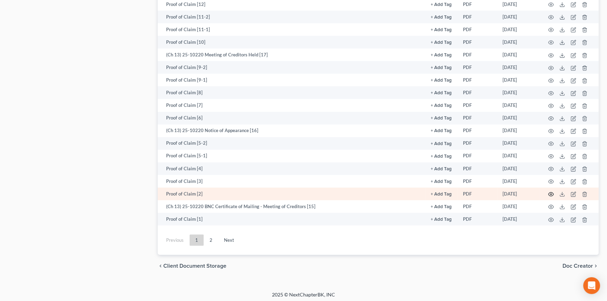
click at [548, 191] on icon "button" at bounding box center [551, 194] width 6 height 6
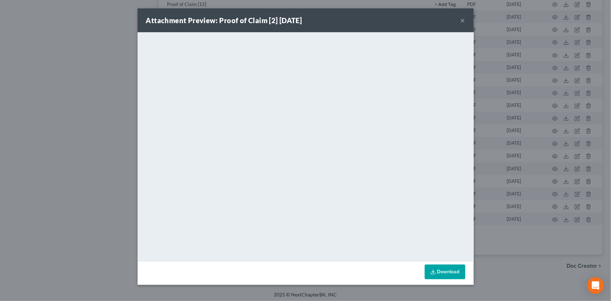
click at [462, 22] on button "×" at bounding box center [462, 20] width 5 height 8
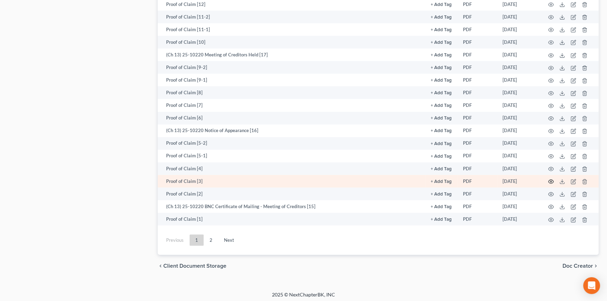
click at [549, 179] on icon "button" at bounding box center [551, 182] width 6 height 6
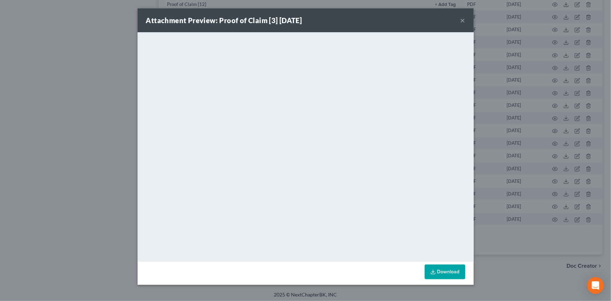
click at [465, 19] on button "×" at bounding box center [462, 20] width 5 height 8
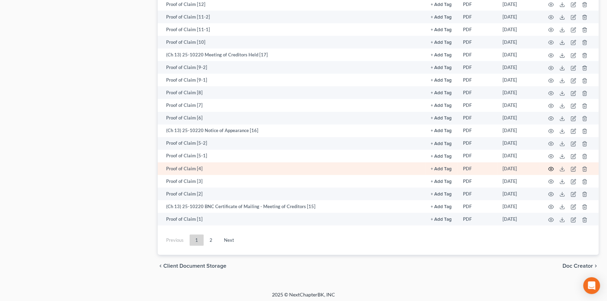
click at [552, 166] on icon "button" at bounding box center [551, 169] width 6 height 6
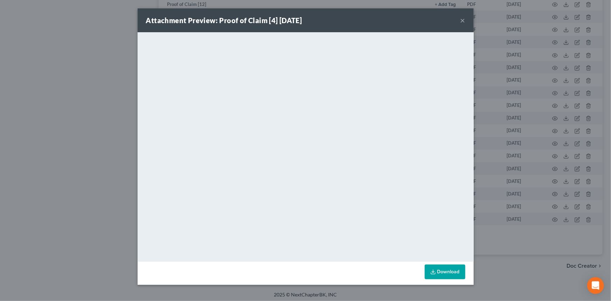
click at [460, 25] on button "×" at bounding box center [462, 20] width 5 height 8
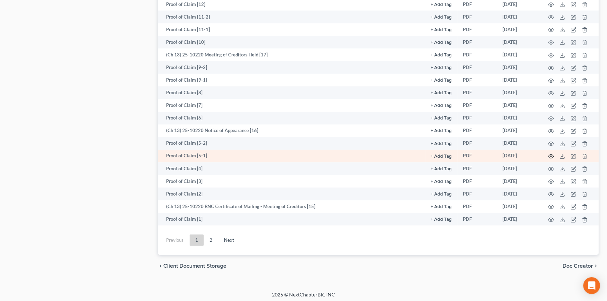
click at [551, 153] on icon "button" at bounding box center [551, 156] width 6 height 6
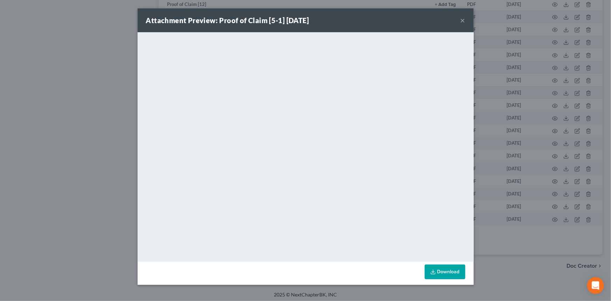
click at [463, 21] on button "×" at bounding box center [462, 20] width 5 height 8
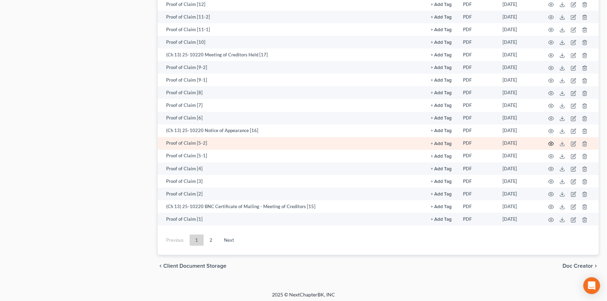
click at [550, 143] on circle "button" at bounding box center [550, 143] width 1 height 1
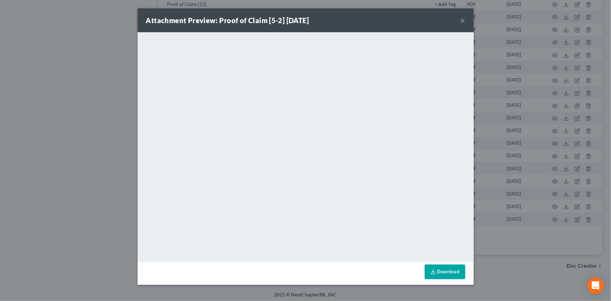
click at [461, 21] on button "×" at bounding box center [462, 20] width 5 height 8
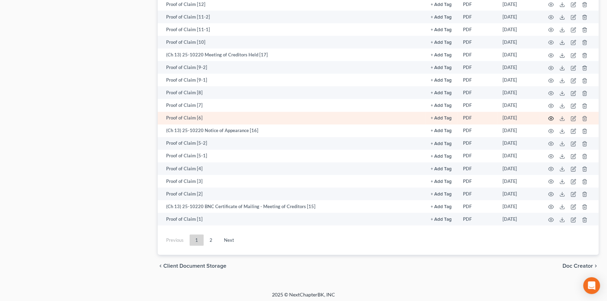
click at [550, 116] on icon "button" at bounding box center [551, 119] width 6 height 6
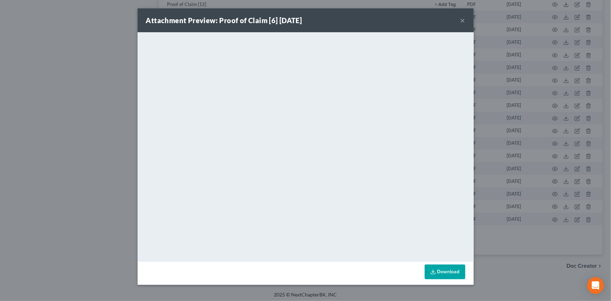
click at [464, 21] on button "×" at bounding box center [462, 20] width 5 height 8
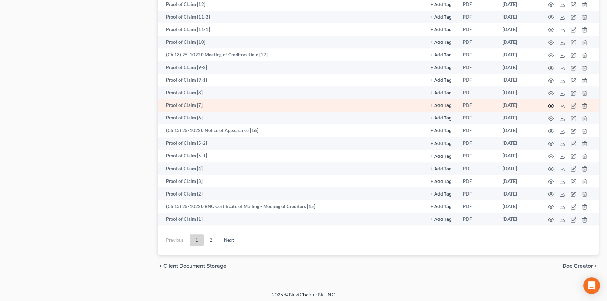
click at [552, 103] on icon "button" at bounding box center [551, 106] width 6 height 6
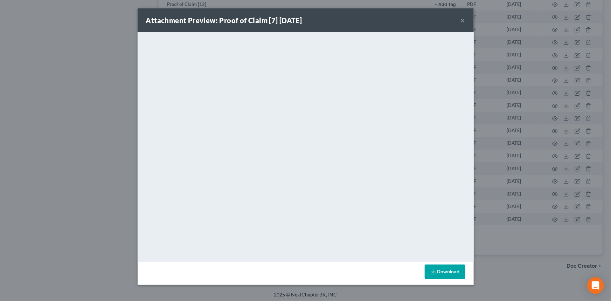
click at [461, 20] on button "×" at bounding box center [462, 20] width 5 height 8
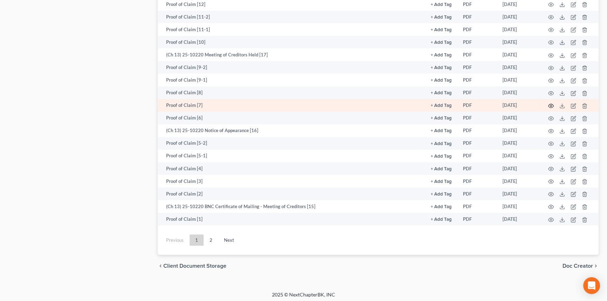
click at [553, 104] on icon "button" at bounding box center [550, 106] width 5 height 4
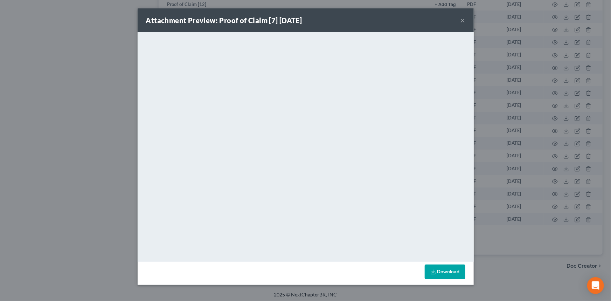
click at [466, 20] on div "Attachment Preview: Proof of Claim [7] 05/05/2025 ×" at bounding box center [306, 20] width 336 height 24
click at [460, 21] on button "×" at bounding box center [462, 20] width 5 height 8
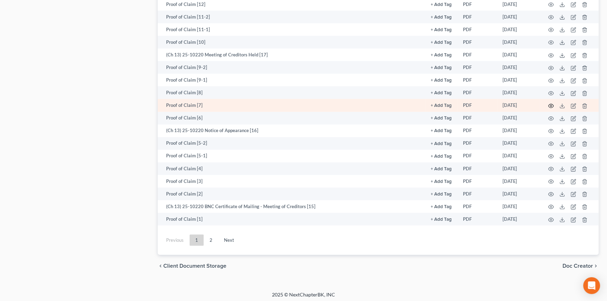
click at [550, 103] on icon "button" at bounding box center [551, 106] width 6 height 6
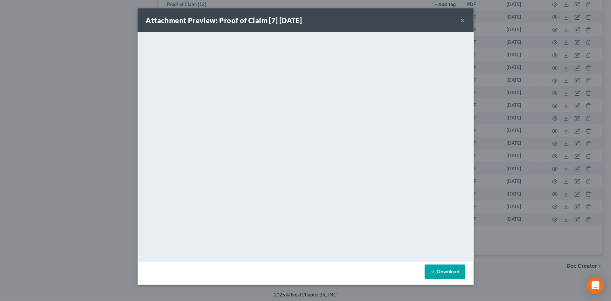
click at [463, 23] on button "×" at bounding box center [462, 20] width 5 height 8
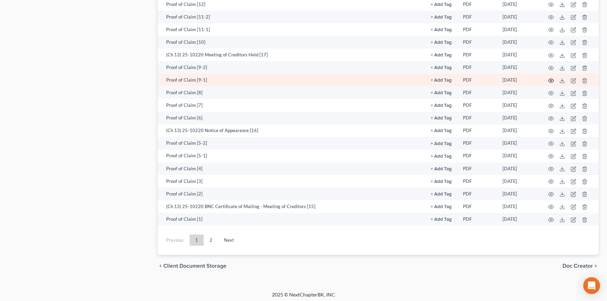
click at [550, 79] on icon "button" at bounding box center [550, 80] width 5 height 4
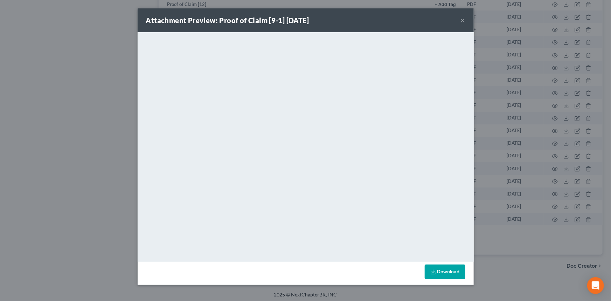
click at [462, 22] on button "×" at bounding box center [462, 20] width 5 height 8
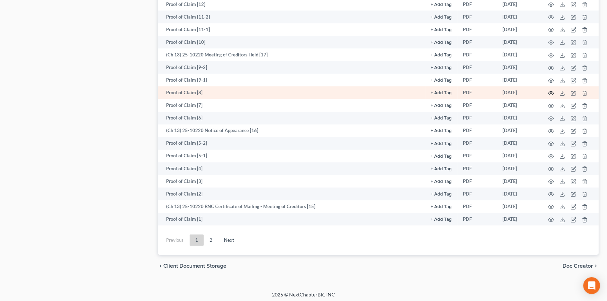
click at [550, 90] on icon "button" at bounding box center [551, 93] width 6 height 6
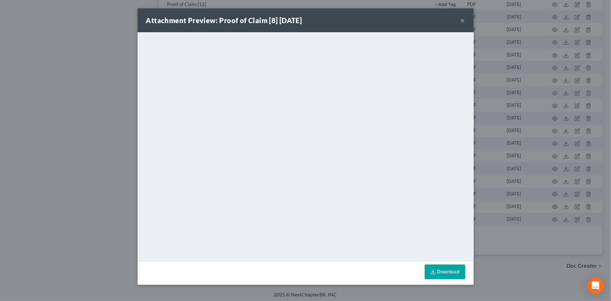
click at [462, 20] on button "×" at bounding box center [462, 20] width 5 height 8
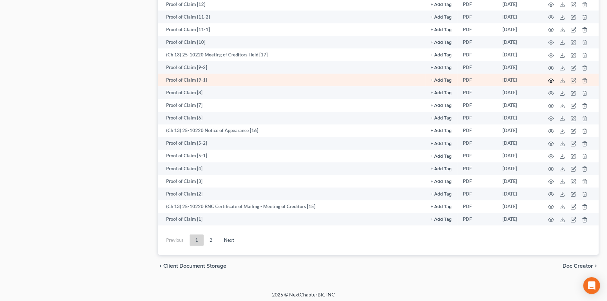
click at [548, 78] on icon "button" at bounding box center [550, 80] width 5 height 4
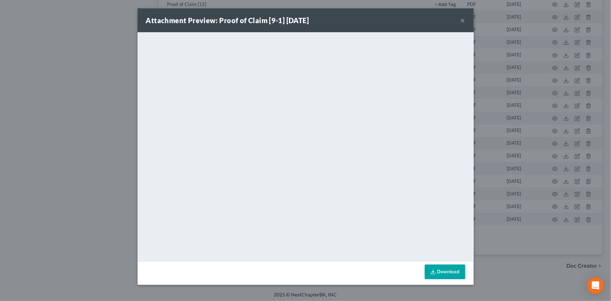
click at [464, 20] on button "×" at bounding box center [462, 20] width 5 height 8
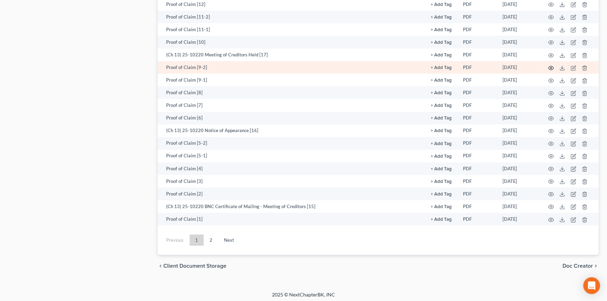
click at [549, 66] on icon "button" at bounding box center [551, 68] width 6 height 6
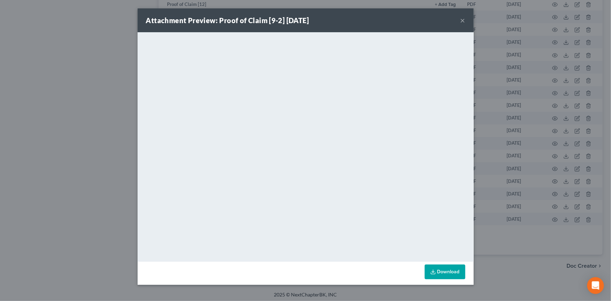
click at [465, 16] on div "Attachment Preview: Proof of Claim [9-2] 05/07/2025 ×" at bounding box center [306, 20] width 336 height 24
click at [461, 19] on button "×" at bounding box center [462, 20] width 5 height 8
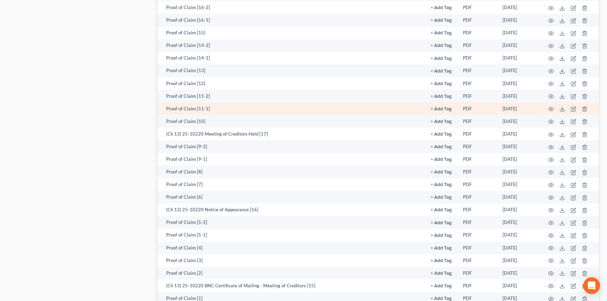
scroll to position [804, 0]
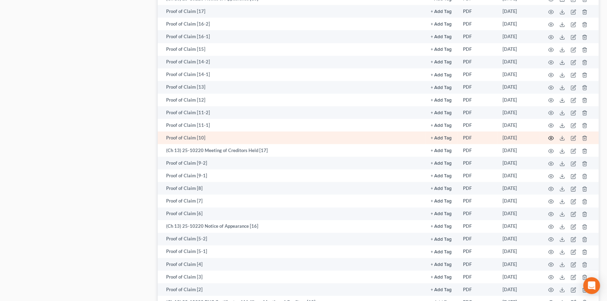
click at [551, 135] on icon "button" at bounding box center [551, 138] width 6 height 6
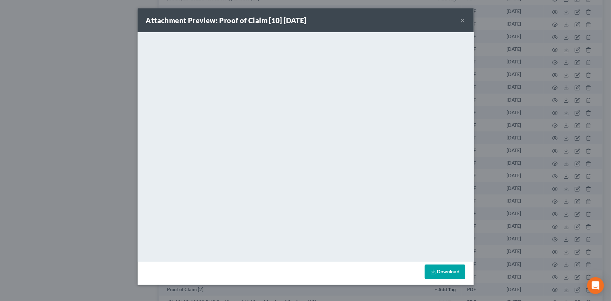
click at [464, 22] on button "×" at bounding box center [462, 20] width 5 height 8
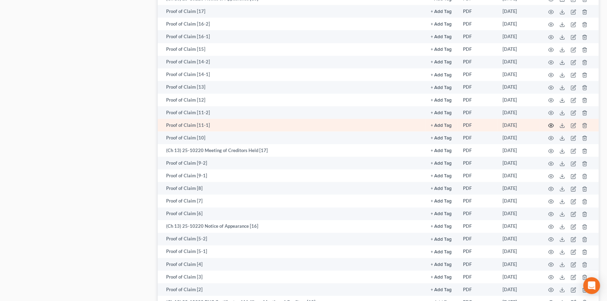
click at [551, 123] on icon "button" at bounding box center [551, 126] width 6 height 6
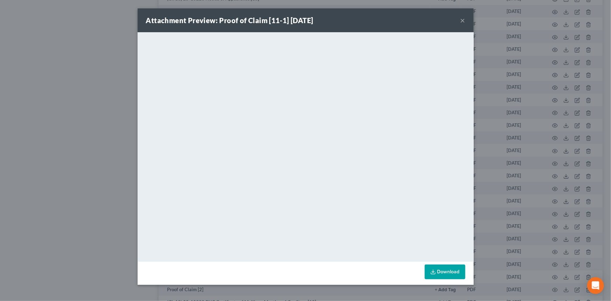
click at [463, 18] on button "×" at bounding box center [462, 20] width 5 height 8
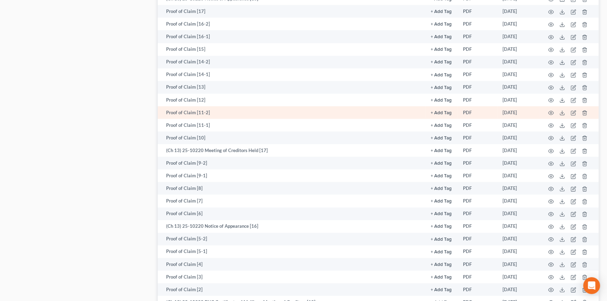
click at [546, 112] on td at bounding box center [568, 112] width 59 height 13
click at [550, 112] on icon "button" at bounding box center [551, 113] width 6 height 6
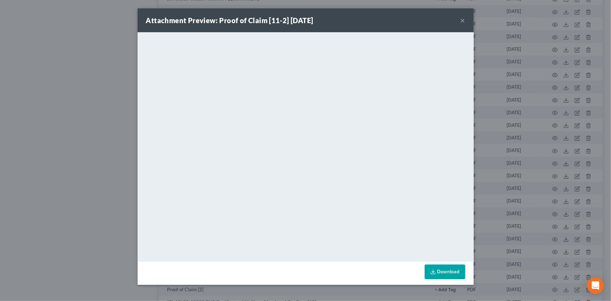
click at [475, 20] on div "Attachment Preview: Proof of Claim [11-2] 05/09/2025 × <object ng-attr-data='ht…" at bounding box center [305, 150] width 611 height 301
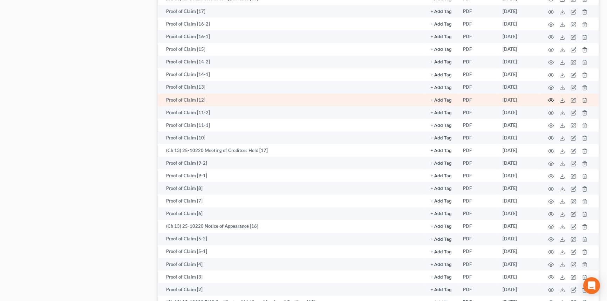
click at [550, 99] on circle "button" at bounding box center [550, 99] width 1 height 1
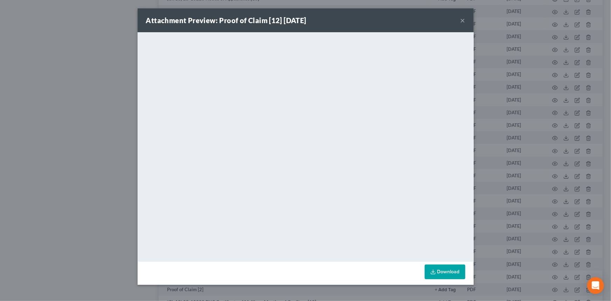
click at [463, 21] on button "×" at bounding box center [462, 20] width 5 height 8
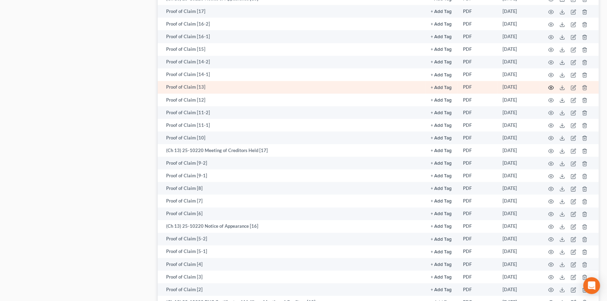
click at [548, 85] on icon "button" at bounding box center [551, 88] width 6 height 6
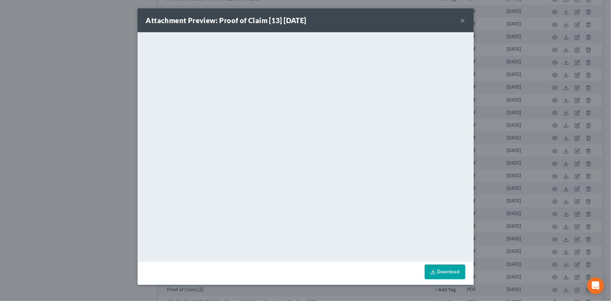
click at [460, 21] on div "Attachment Preview: Proof of Claim [13] 05/15/2025 ×" at bounding box center [306, 20] width 336 height 24
click at [465, 21] on button "×" at bounding box center [462, 20] width 5 height 8
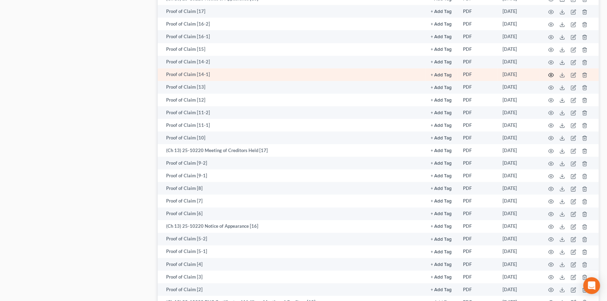
click at [550, 74] on circle "button" at bounding box center [550, 74] width 1 height 1
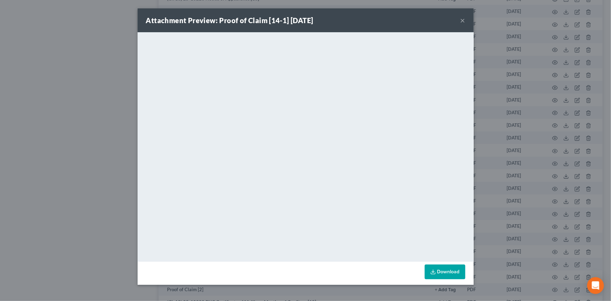
click at [461, 23] on button "×" at bounding box center [462, 20] width 5 height 8
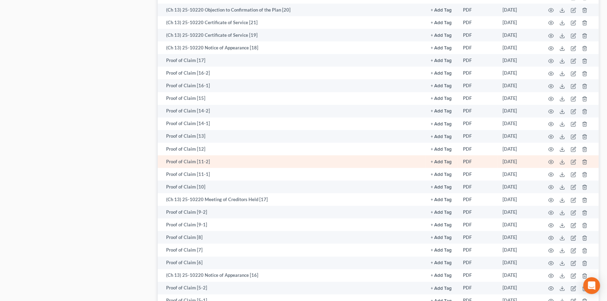
scroll to position [741, 0]
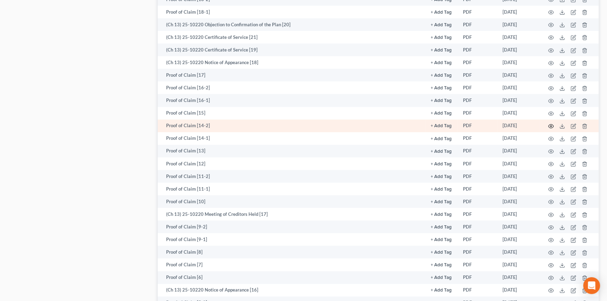
click at [552, 123] on icon "button" at bounding box center [551, 126] width 6 height 6
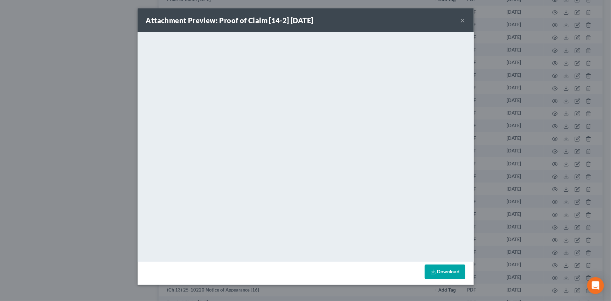
click at [462, 16] on button "×" at bounding box center [462, 20] width 5 height 8
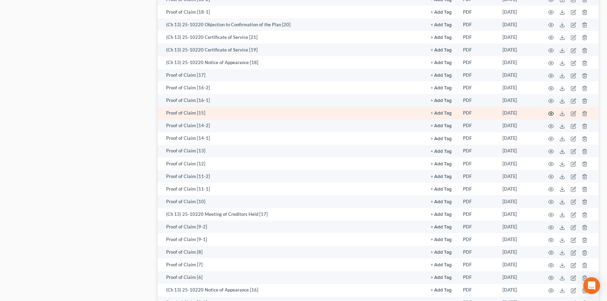
click at [550, 111] on icon "button" at bounding box center [551, 114] width 6 height 6
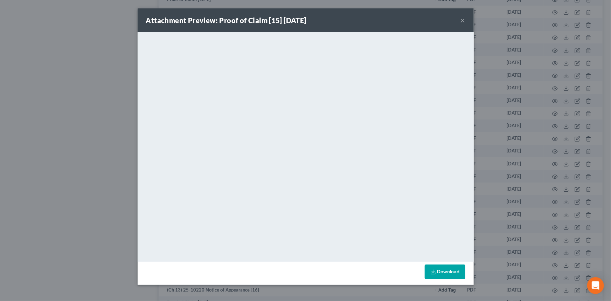
click at [460, 21] on div "Attachment Preview: Proof of Claim [15] 05/19/2025 ×" at bounding box center [306, 20] width 336 height 24
click at [461, 18] on button "×" at bounding box center [462, 20] width 5 height 8
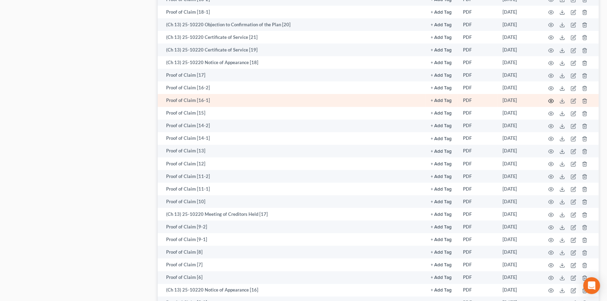
click at [549, 98] on icon "button" at bounding box center [551, 101] width 6 height 6
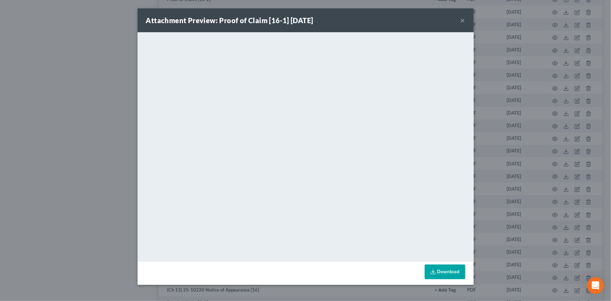
click at [463, 19] on button "×" at bounding box center [462, 20] width 5 height 8
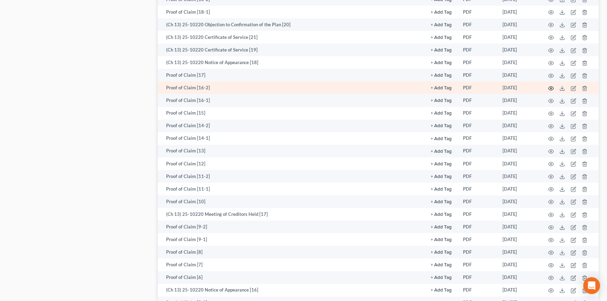
click at [549, 85] on icon "button" at bounding box center [551, 88] width 6 height 6
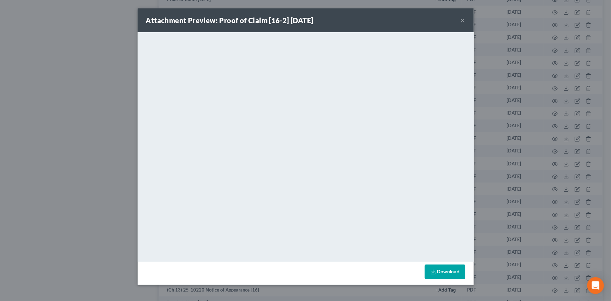
click at [463, 18] on button "×" at bounding box center [462, 20] width 5 height 8
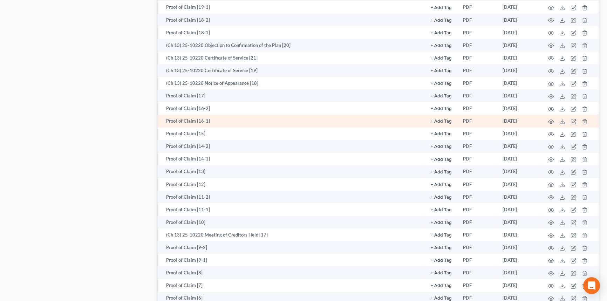
scroll to position [709, 0]
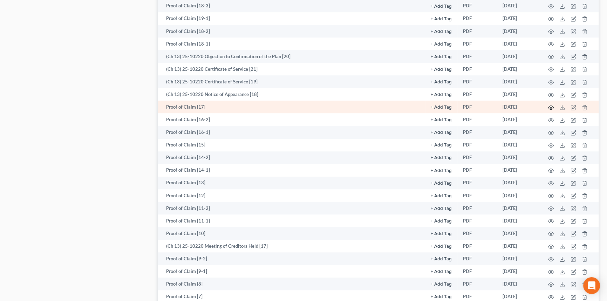
click at [549, 105] on icon "button" at bounding box center [551, 108] width 6 height 6
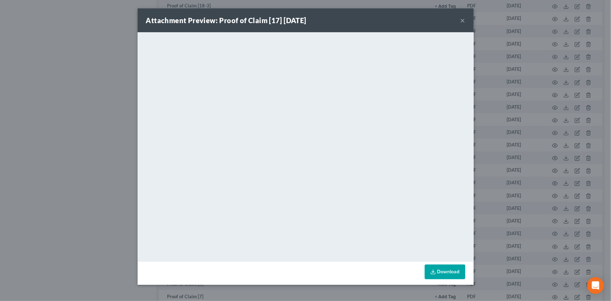
click at [460, 23] on button "×" at bounding box center [462, 20] width 5 height 8
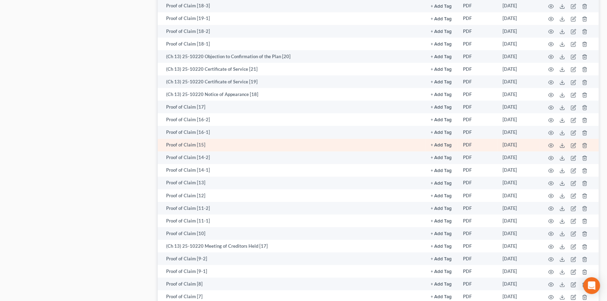
scroll to position [645, 0]
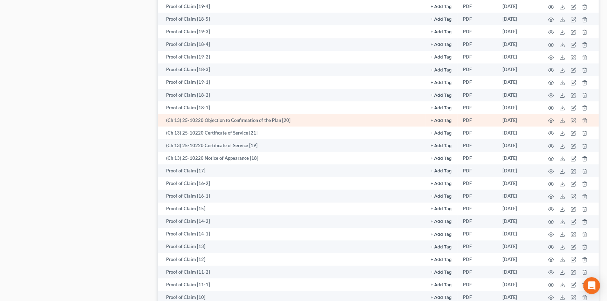
click at [551, 114] on td at bounding box center [568, 120] width 59 height 13
click at [551, 118] on icon "button" at bounding box center [551, 121] width 6 height 6
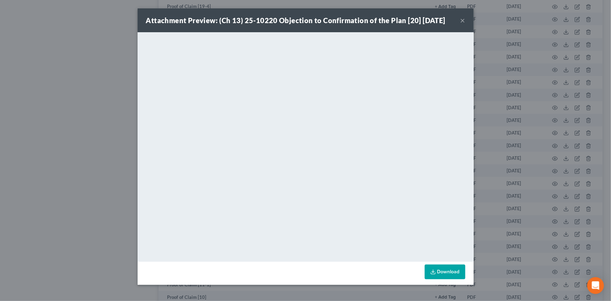
click at [465, 18] on button "×" at bounding box center [462, 20] width 5 height 8
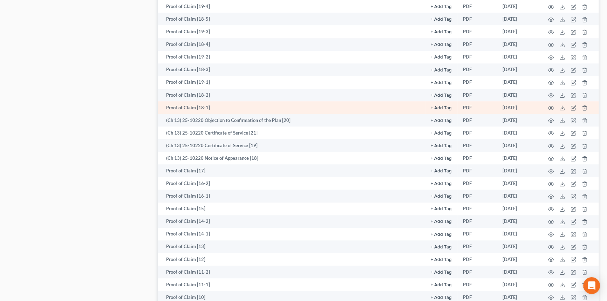
click at [552, 110] on td at bounding box center [568, 107] width 59 height 13
click at [551, 107] on circle "button" at bounding box center [550, 107] width 1 height 1
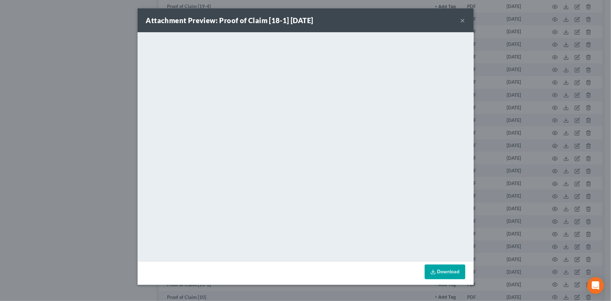
click at [464, 20] on button "×" at bounding box center [462, 20] width 5 height 8
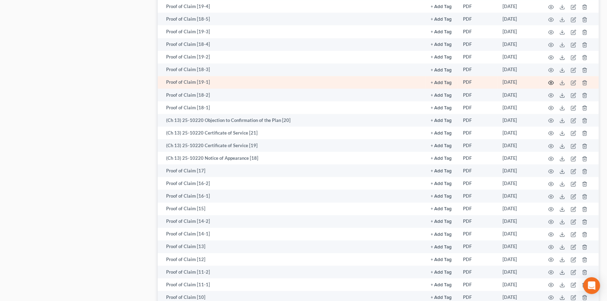
click at [550, 80] on icon "button" at bounding box center [551, 83] width 6 height 6
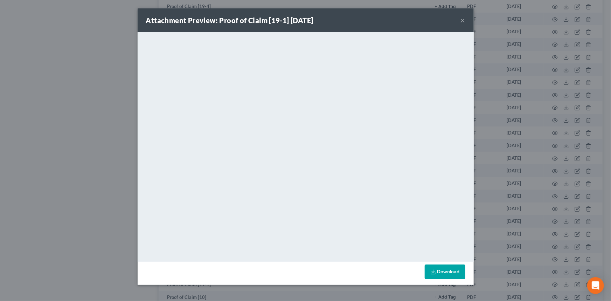
click at [463, 18] on button "×" at bounding box center [462, 20] width 5 height 8
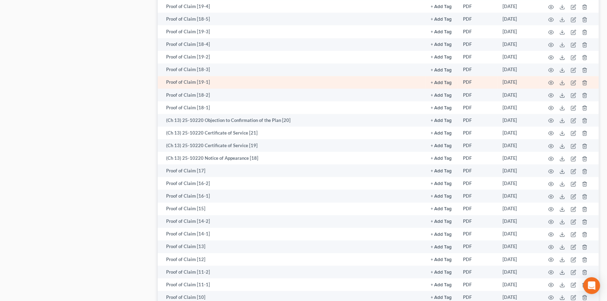
click at [553, 79] on td at bounding box center [568, 82] width 59 height 13
click at [549, 80] on icon "button" at bounding box center [551, 83] width 6 height 6
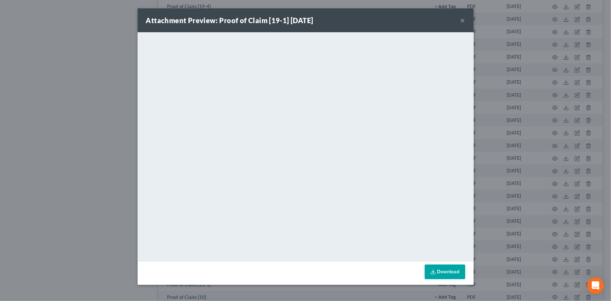
click at [463, 21] on button "×" at bounding box center [462, 20] width 5 height 8
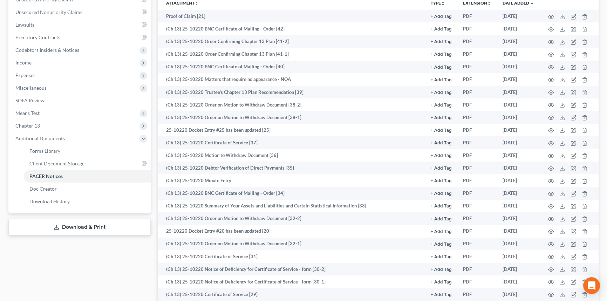
scroll to position [104, 0]
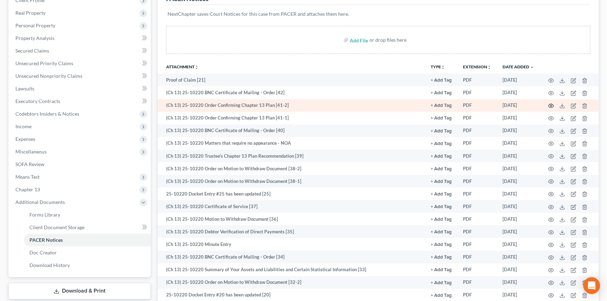
click at [549, 103] on icon "button" at bounding box center [551, 106] width 6 height 6
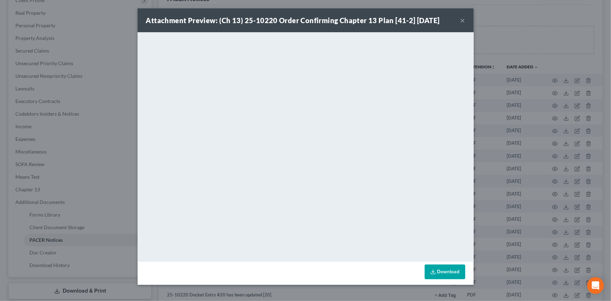
click at [461, 20] on button "×" at bounding box center [462, 20] width 5 height 8
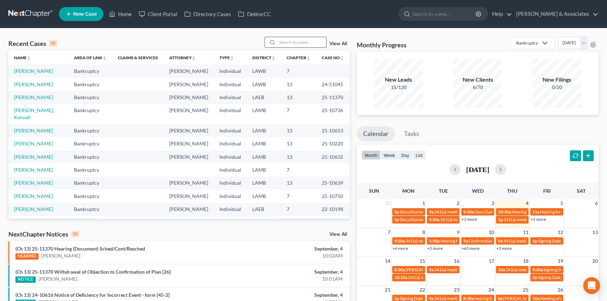
click at [292, 41] on input "search" at bounding box center [301, 42] width 49 height 10
type input "[PERSON_NAME]"
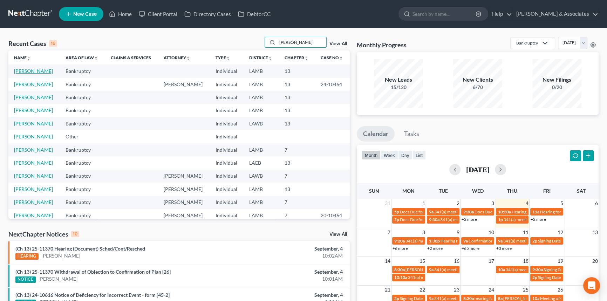
click at [34, 68] on link "[PERSON_NAME]" at bounding box center [33, 71] width 39 height 6
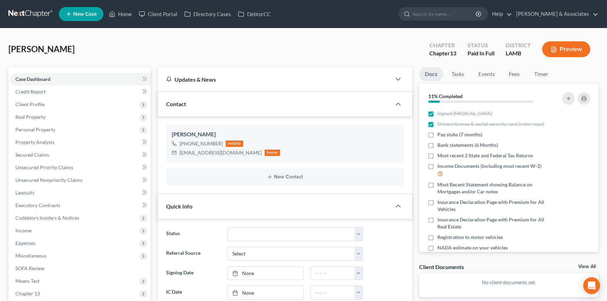
click at [562, 95] on button "button" at bounding box center [568, 98] width 13 height 13
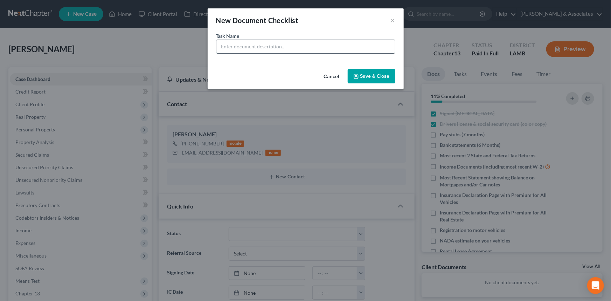
click at [363, 41] on input "text" at bounding box center [305, 46] width 179 height 13
type input "Storage Unit Lease Contract"
click at [364, 77] on button "Save & Close" at bounding box center [372, 76] width 48 height 15
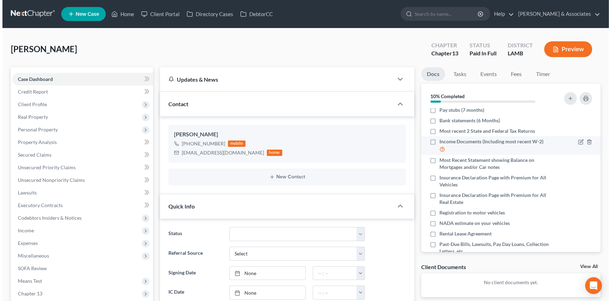
scroll to position [63, 0]
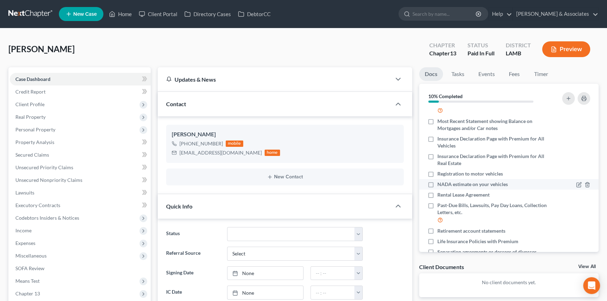
click at [569, 185] on div at bounding box center [572, 184] width 42 height 7
click at [576, 185] on icon "button" at bounding box center [578, 185] width 4 height 4
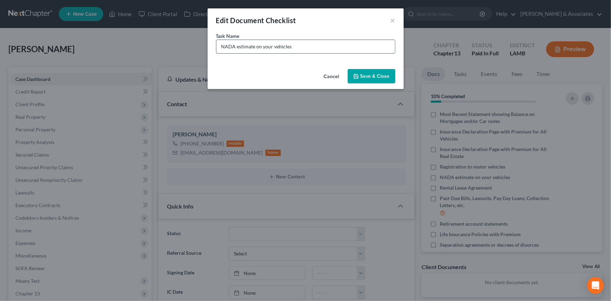
click at [313, 42] on input "NADA estimate on your vehicles" at bounding box center [305, 46] width 179 height 13
type input "NADA estimate on your vehicles (we will pull for you) 2018 Chevy Equinox LT DOE…"
click at [376, 66] on div "Task Name * NADA estimate on your vehicles (we will pull for you) 2018 Chevy Eq…" at bounding box center [306, 49] width 196 height 34
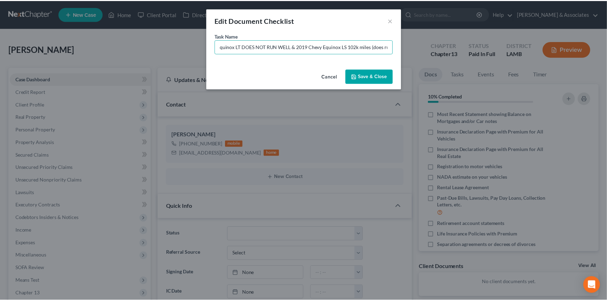
scroll to position [0, 0]
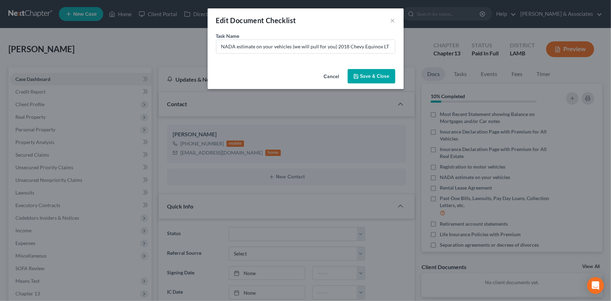
click at [368, 76] on button "Save & Close" at bounding box center [372, 76] width 48 height 15
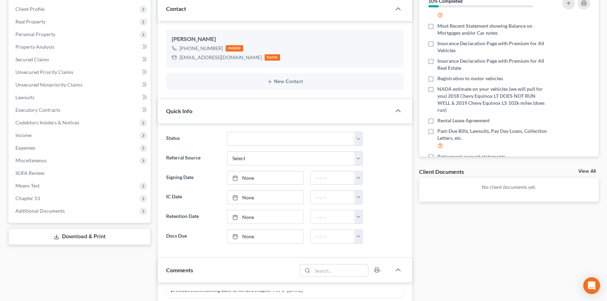
click at [591, 169] on link "View All" at bounding box center [587, 171] width 18 height 5
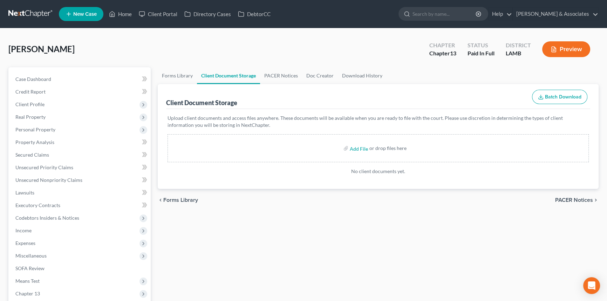
click at [349, 146] on label "Add File" at bounding box center [359, 149] width 20 height 13
click at [360, 148] on input "file" at bounding box center [357, 148] width 17 height 13
type input "C:\fakepath\[PERSON_NAME] Welcome Call.pdf"
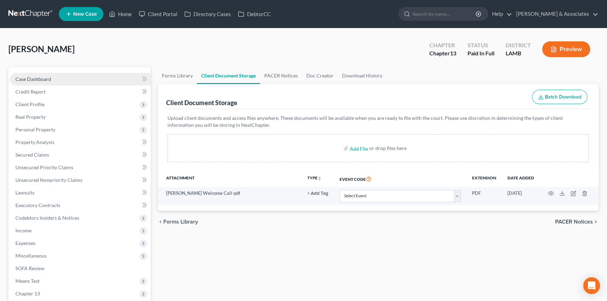
click at [83, 80] on link "Case Dashboard" at bounding box center [80, 79] width 141 height 13
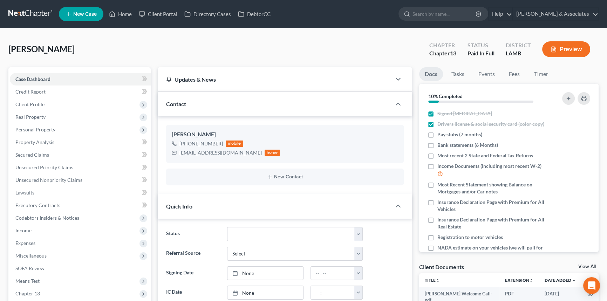
scroll to position [16, 0]
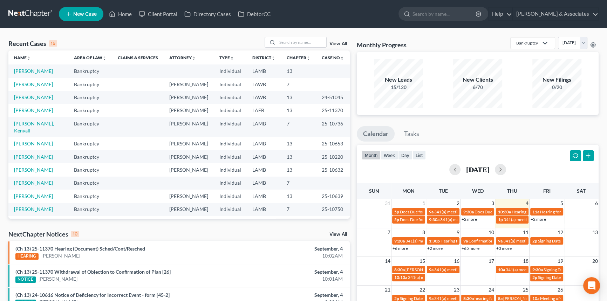
drag, startPoint x: 295, startPoint y: 45, endPoint x: 295, endPoint y: 49, distance: 3.9
click at [295, 49] on div "Recent Cases 15 View All" at bounding box center [178, 44] width 341 height 14
type input "[PERSON_NAME]"
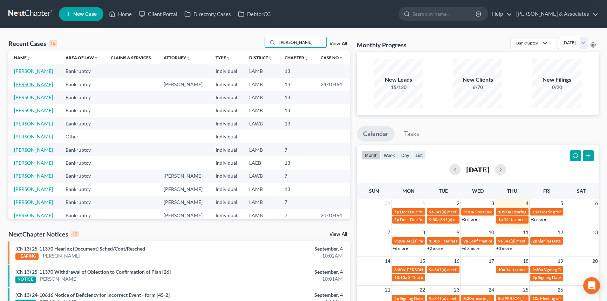
click at [43, 85] on link "[PERSON_NAME]" at bounding box center [33, 84] width 39 height 6
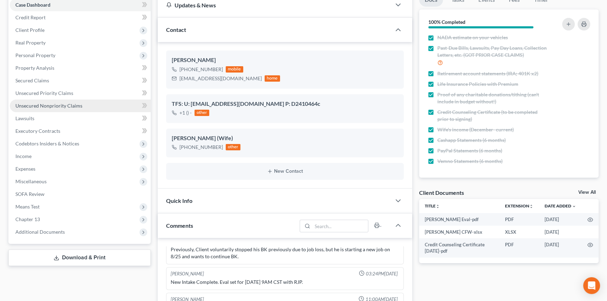
scroll to position [63, 0]
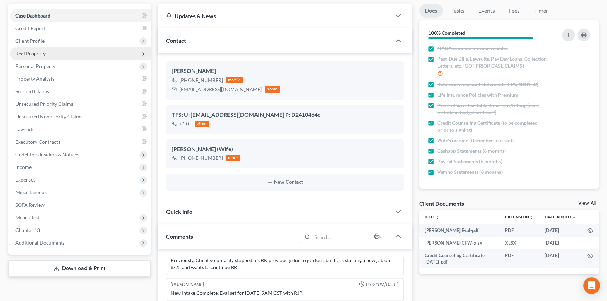
click at [58, 56] on span "Real Property" at bounding box center [80, 53] width 141 height 13
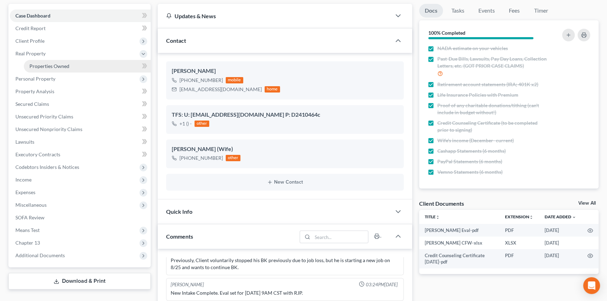
click at [57, 66] on span "Properties Owned" at bounding box center [49, 66] width 40 height 6
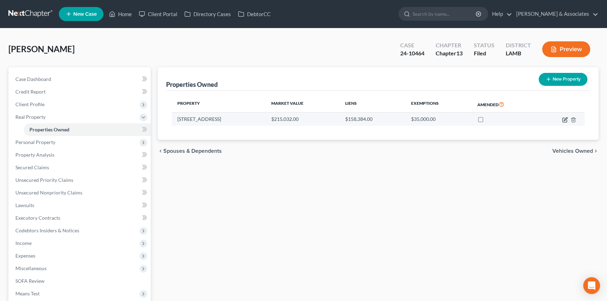
click at [564, 121] on icon "button" at bounding box center [565, 120] width 6 height 6
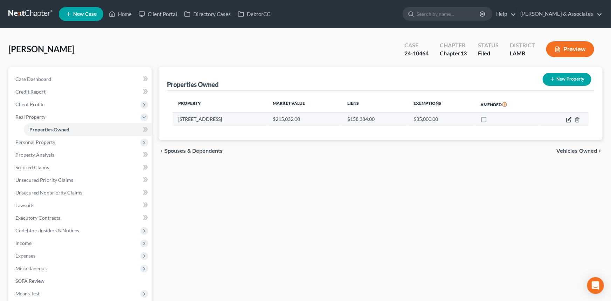
select select "19"
select select "31"
select select "0"
